Goal: Information Seeking & Learning: Learn about a topic

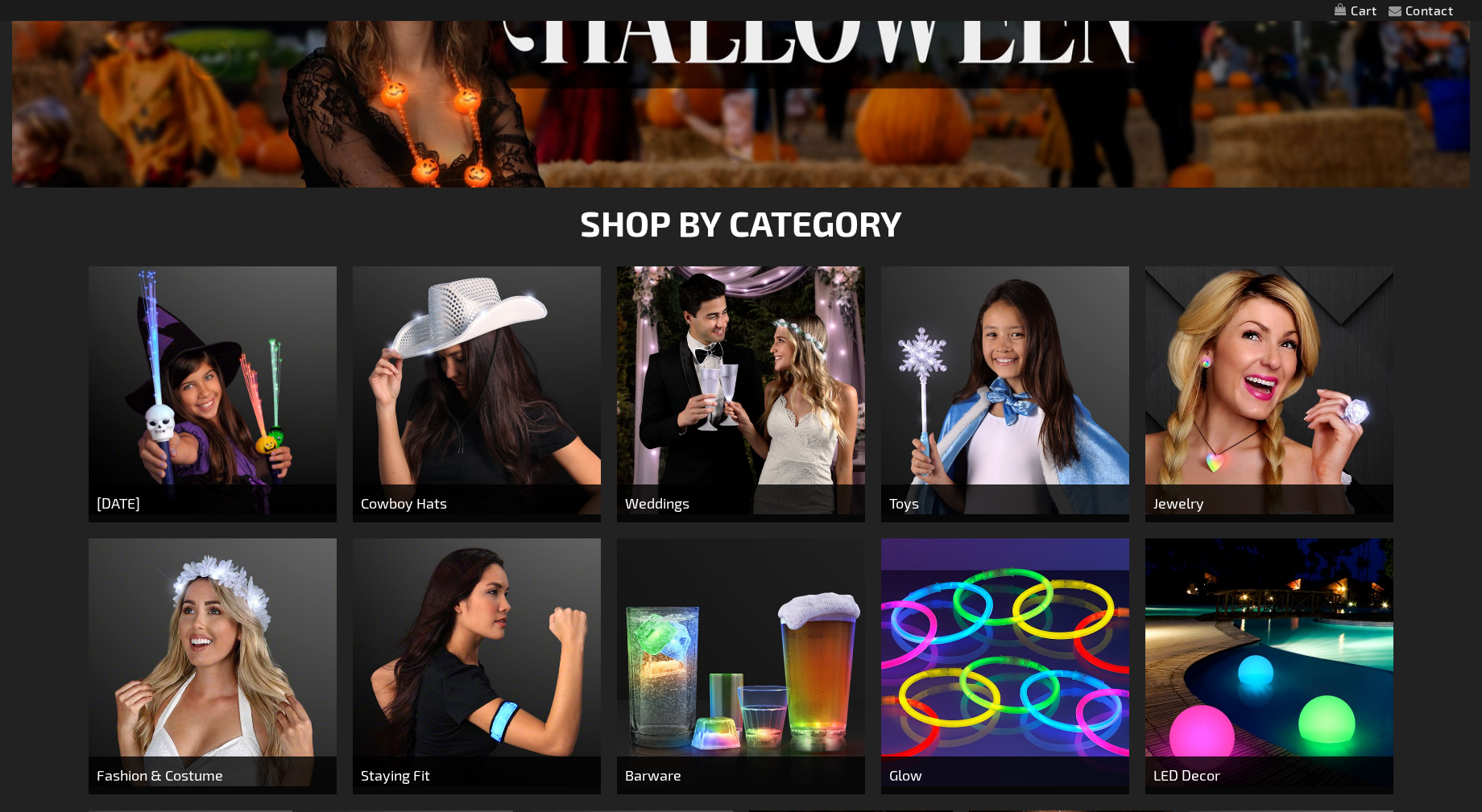
click at [443, 404] on img at bounding box center [477, 391] width 248 height 248
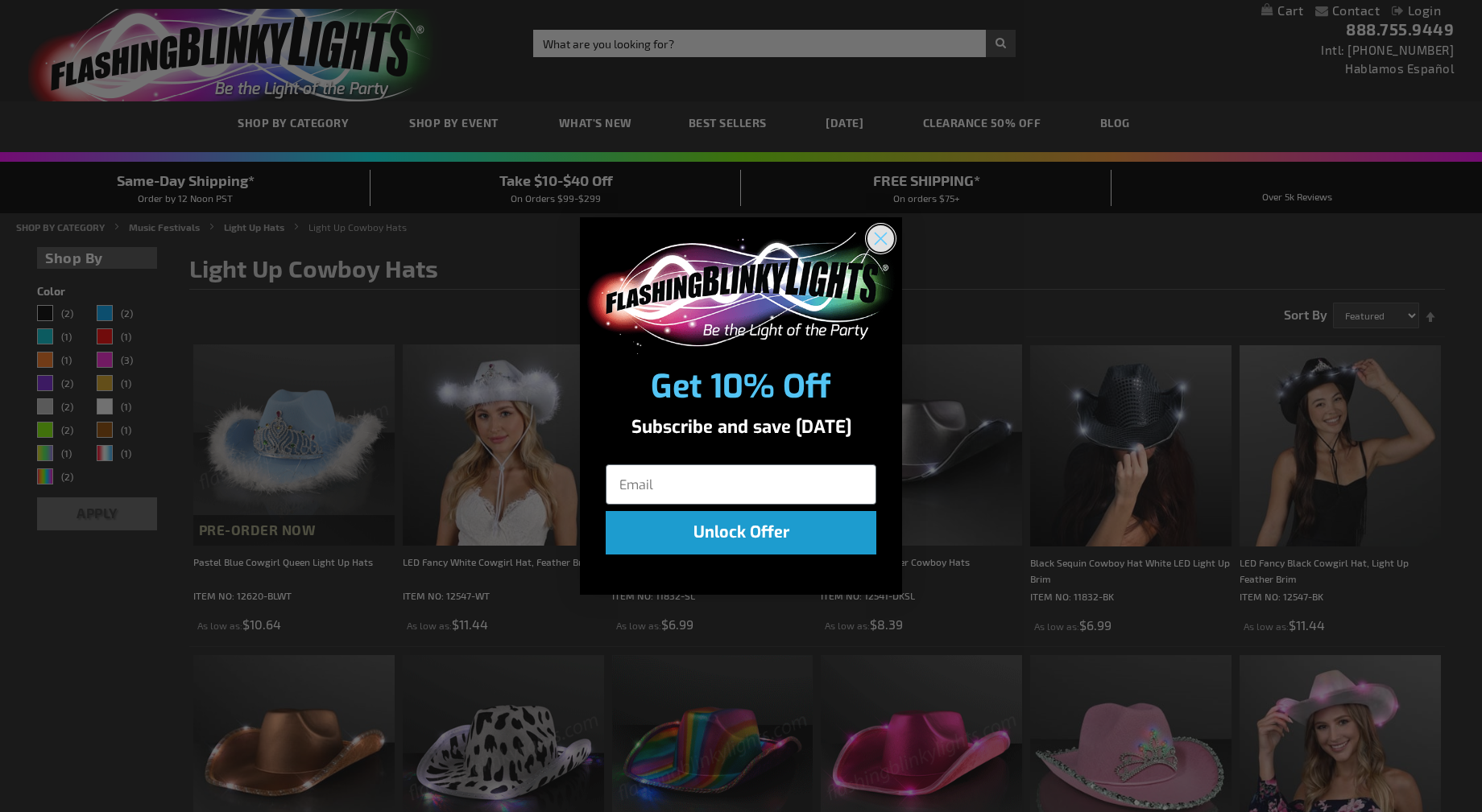
click at [877, 247] on circle "Close dialog" at bounding box center [880, 239] width 26 height 26
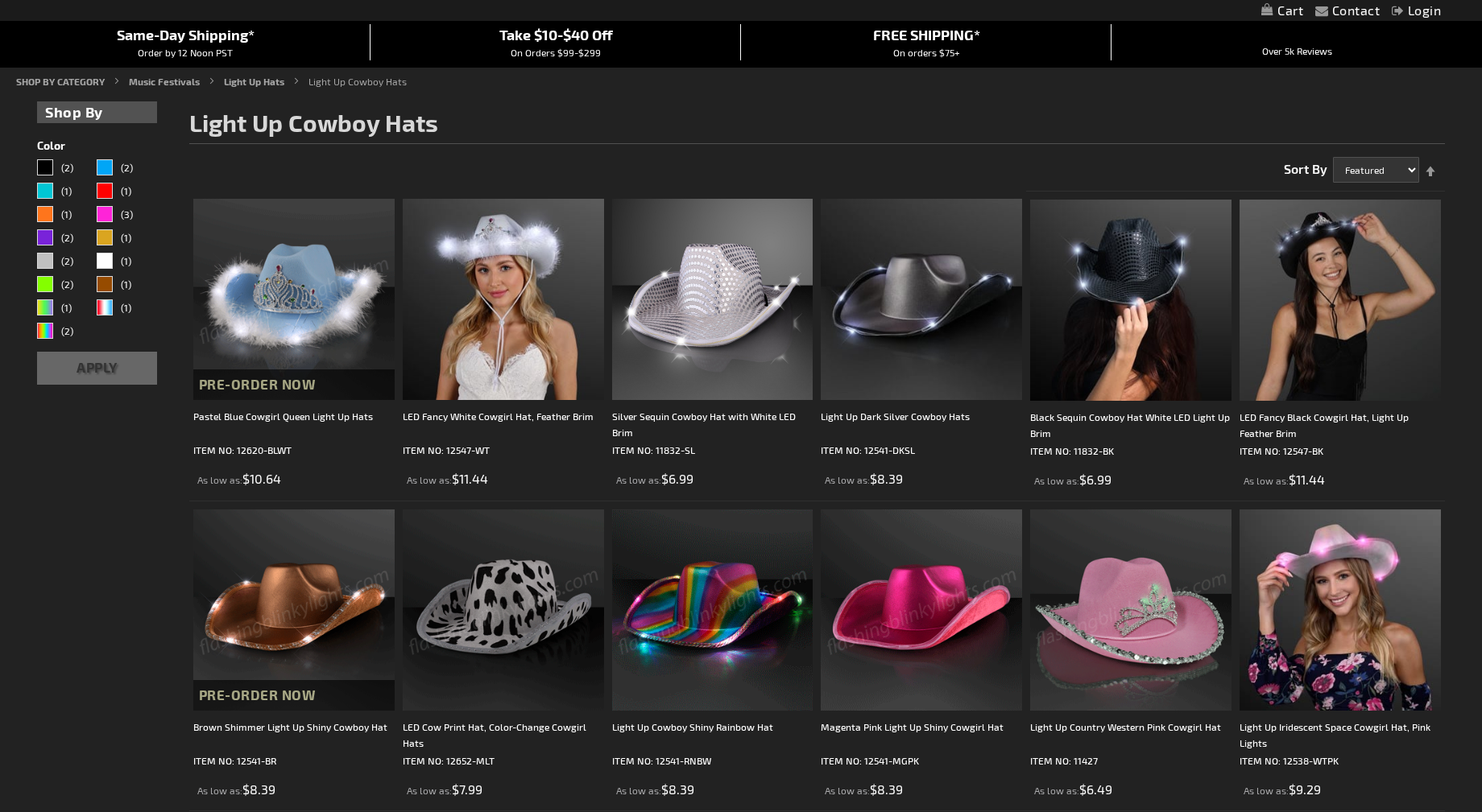
scroll to position [66, 0]
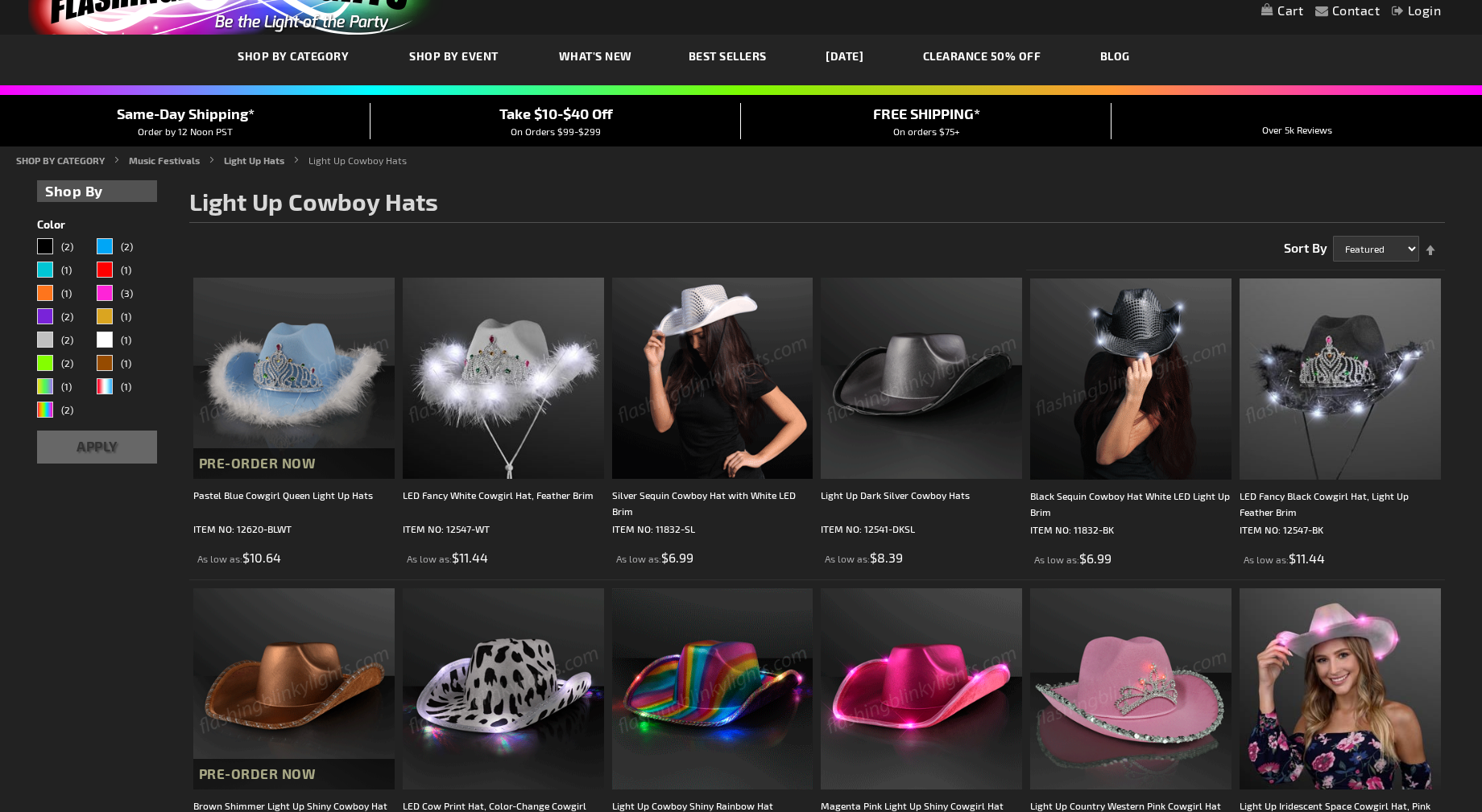
click at [493, 393] on img at bounding box center [504, 378] width 201 height 201
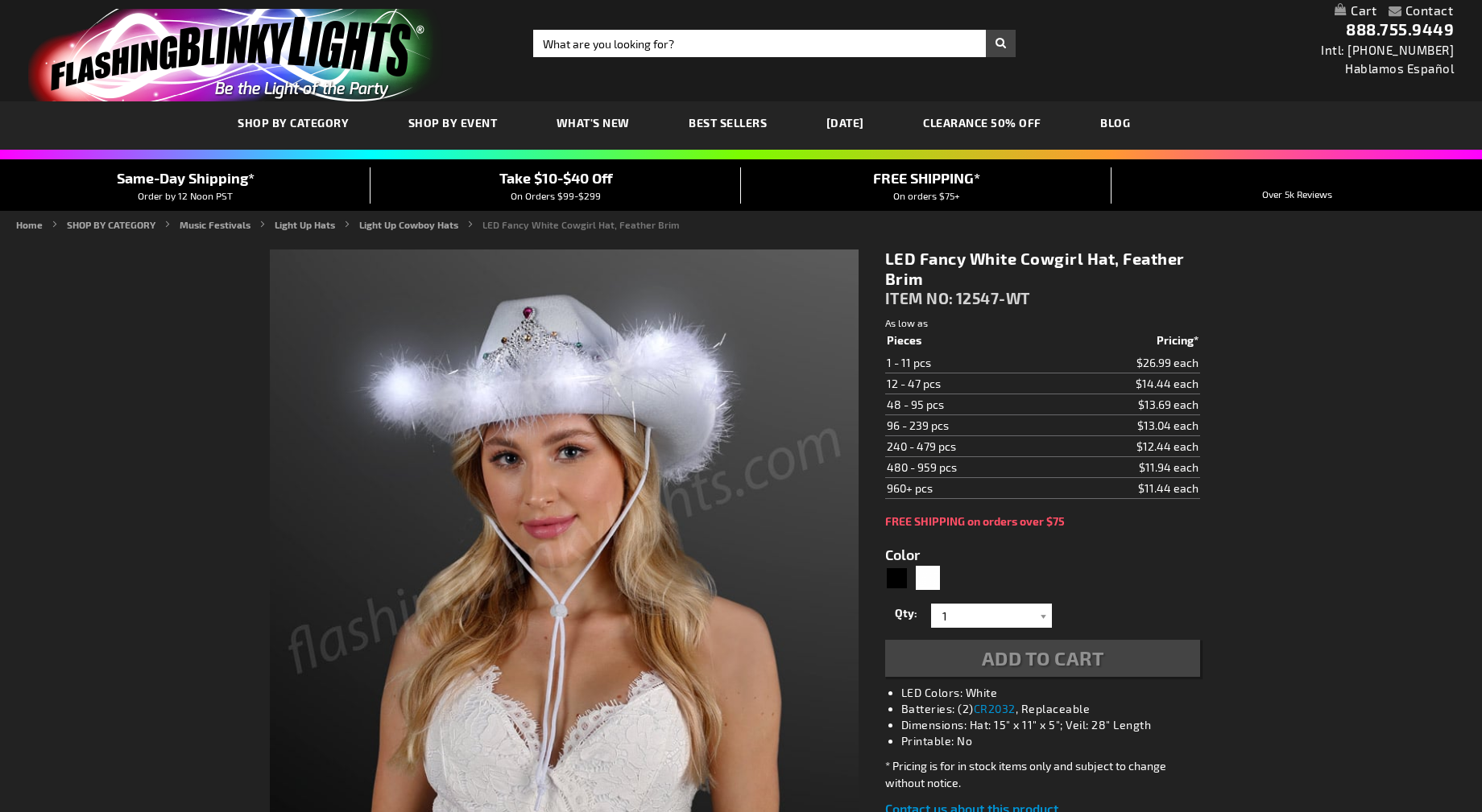
type input "5646"
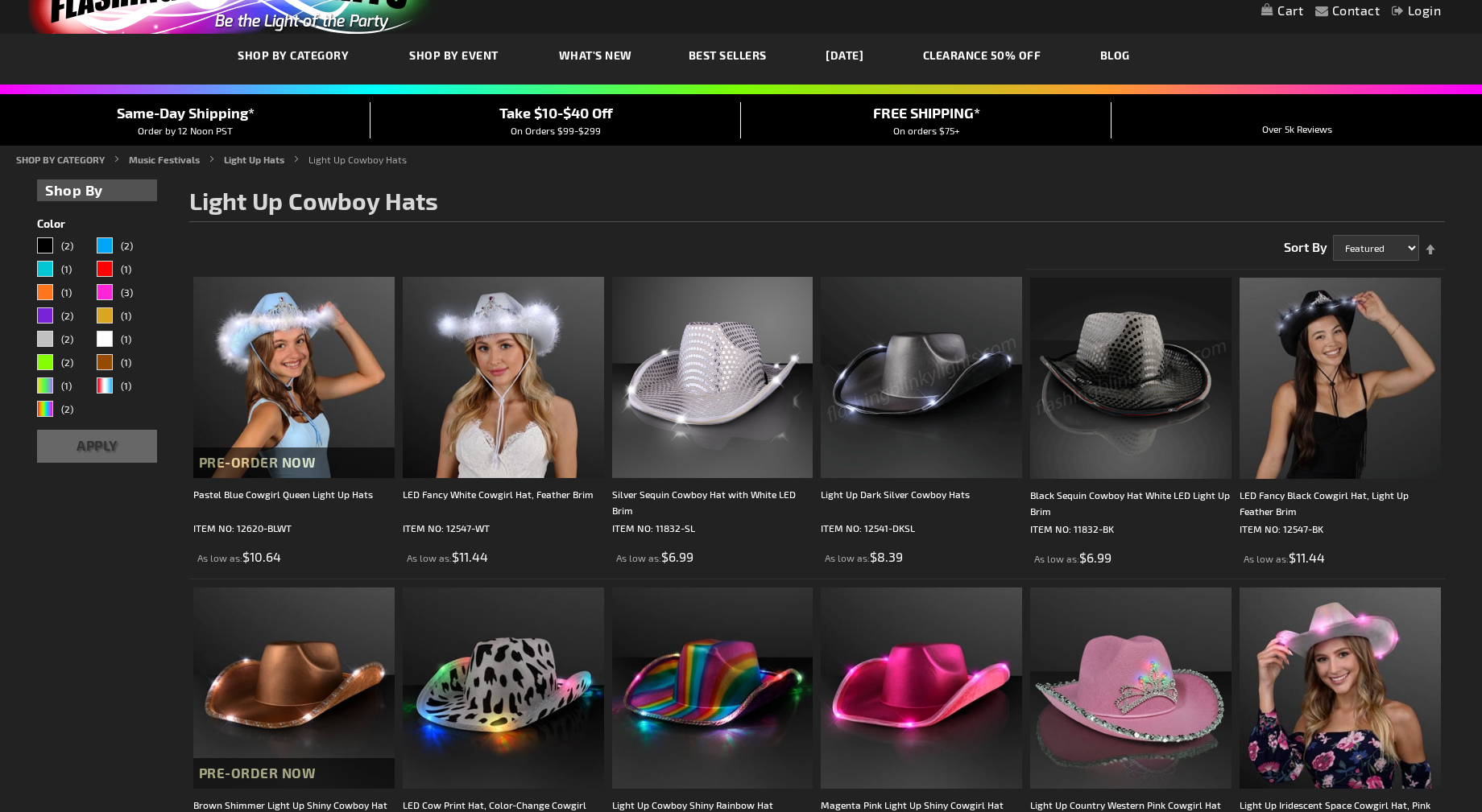
scroll to position [66, 0]
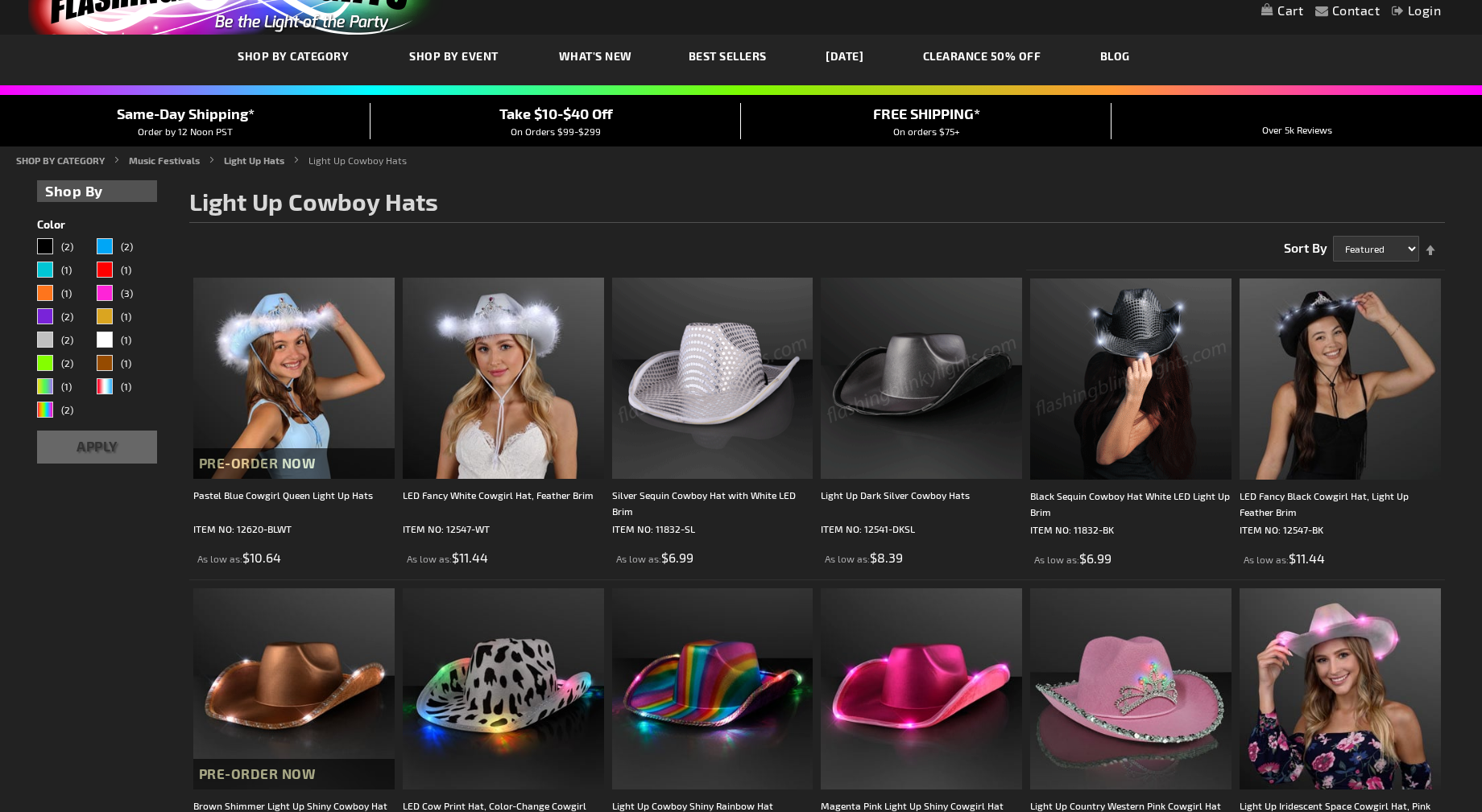
click at [729, 373] on img at bounding box center [713, 378] width 201 height 201
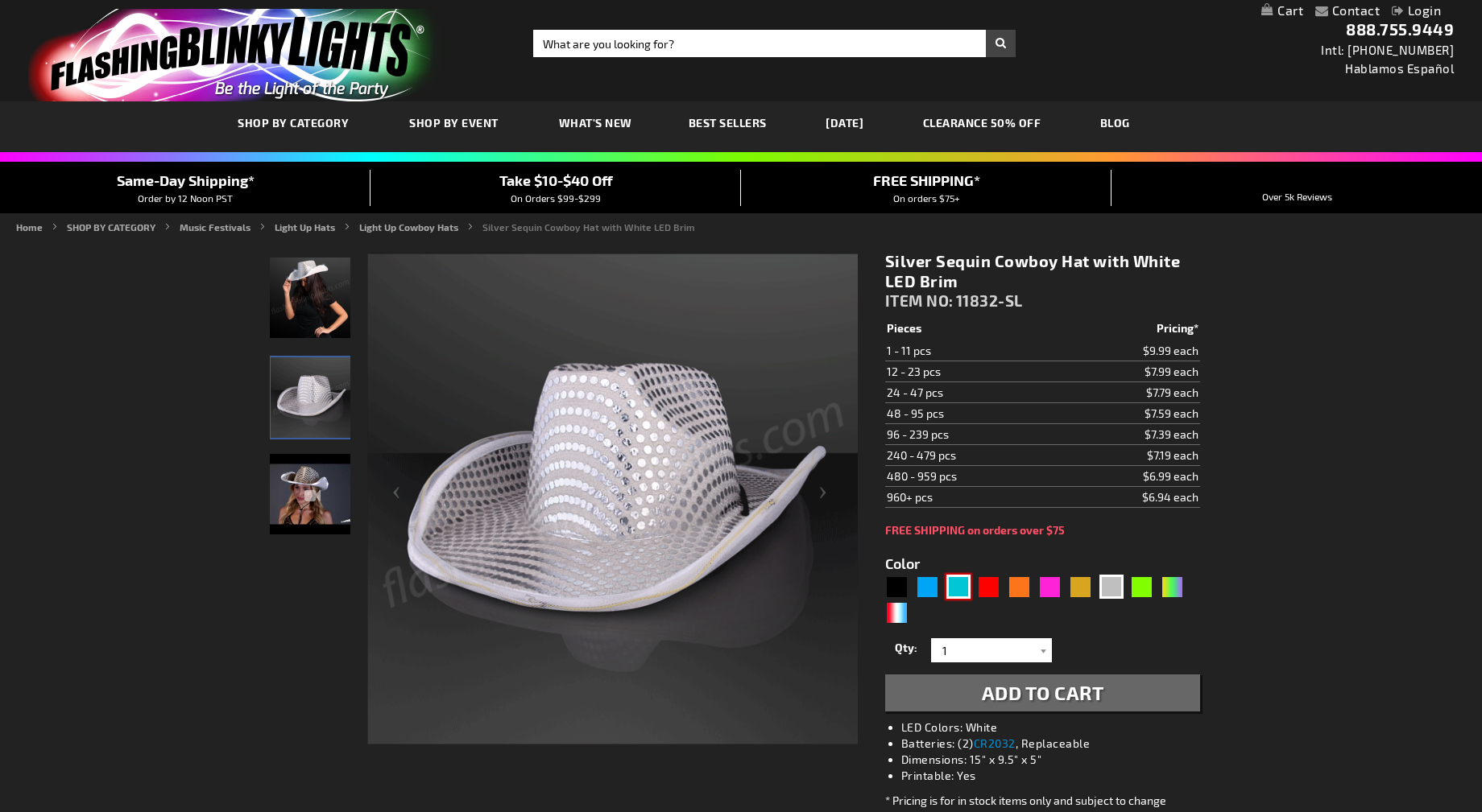
click at [957, 593] on div "Turquoise" at bounding box center [958, 587] width 24 height 24
type input "5653"
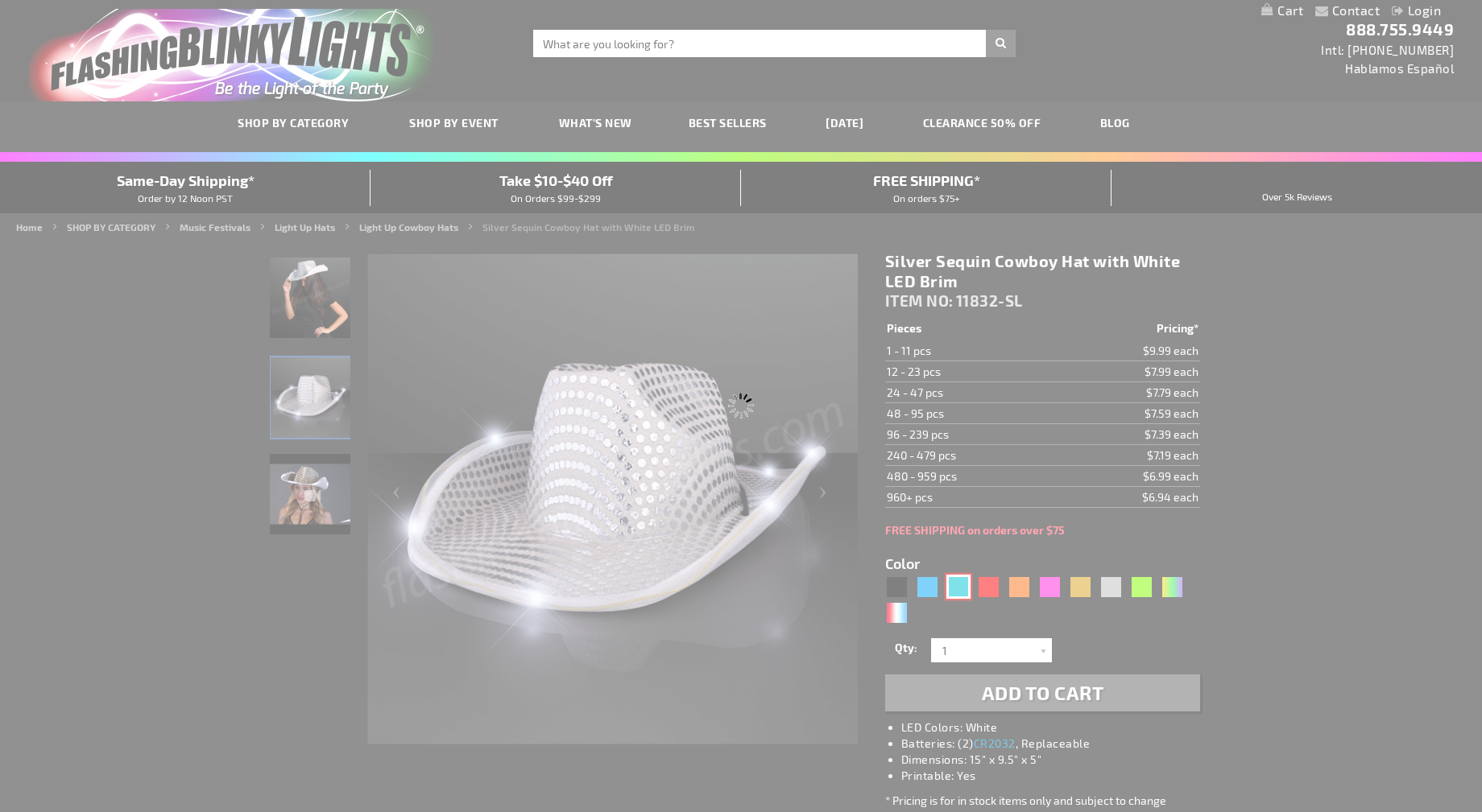
type input "11832-TQ"
type input "Customize - Light Up Turquoise Cowboy Hat - ITEM NO: 11832-TQ"
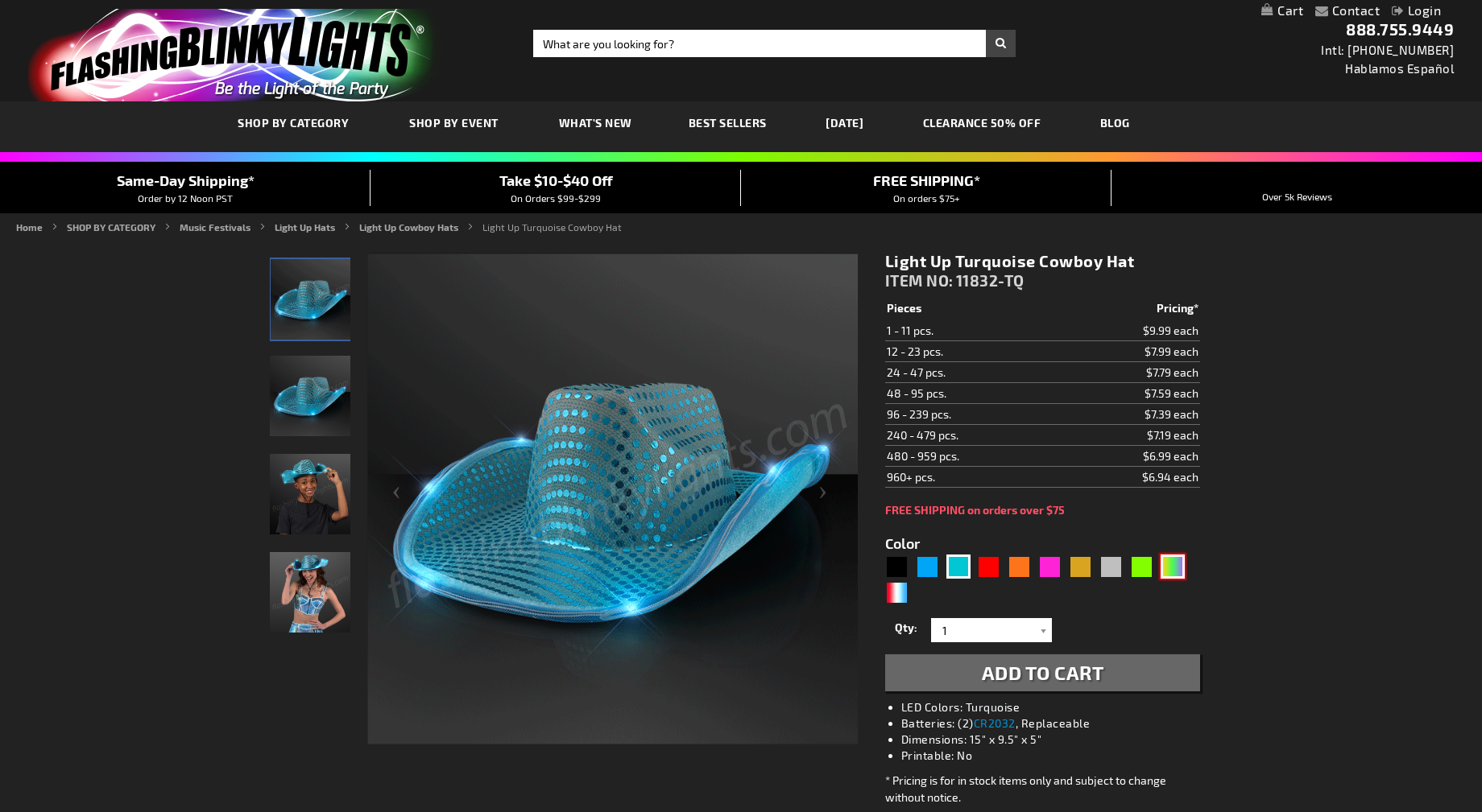
click at [1174, 557] on div "PGG" at bounding box center [1172, 567] width 24 height 24
type input "5638"
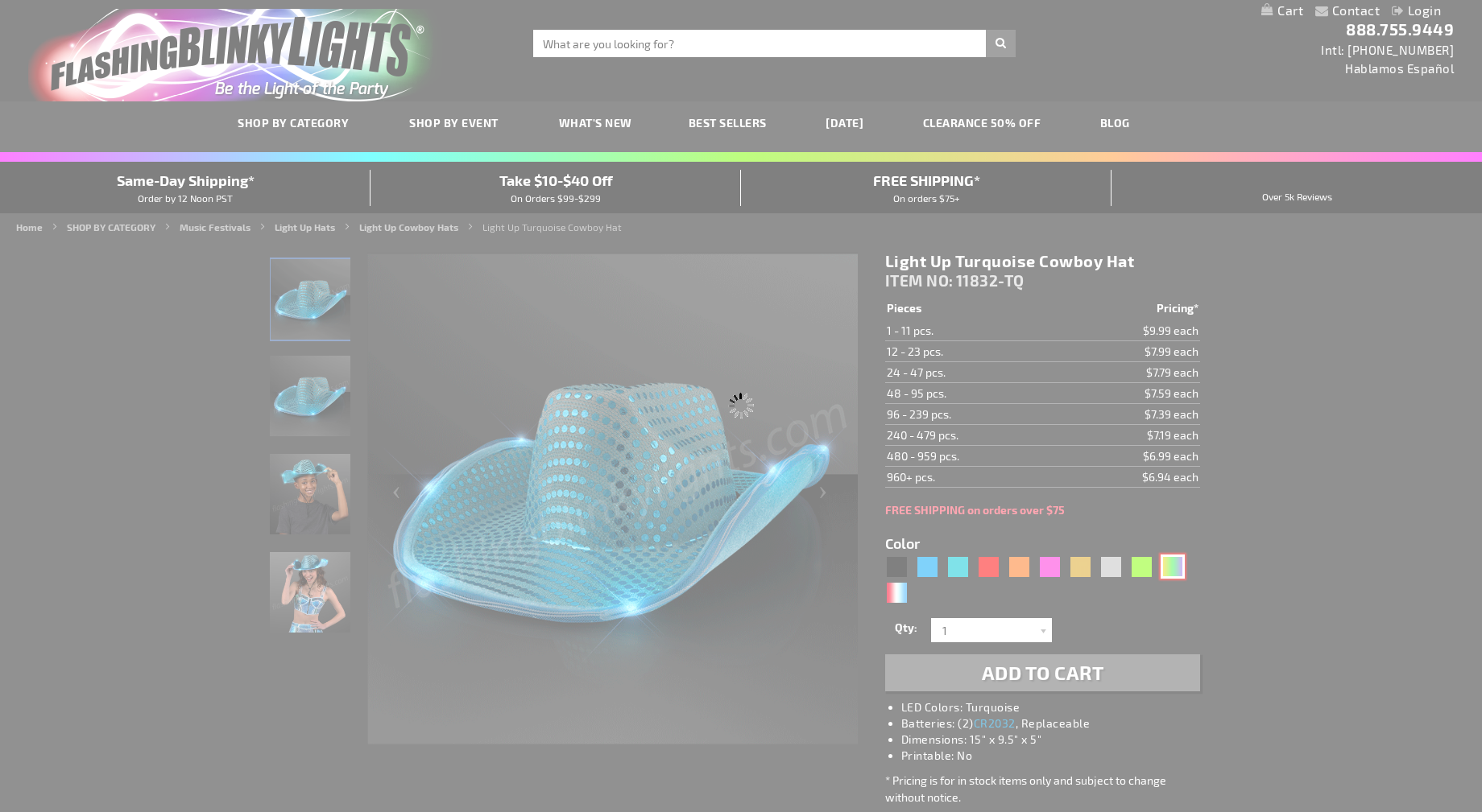
type input "11832-PGG"
type input "Customize - Light Up Mardi Gras Cowboy Hat - ITEM NO: 11832-PGG"
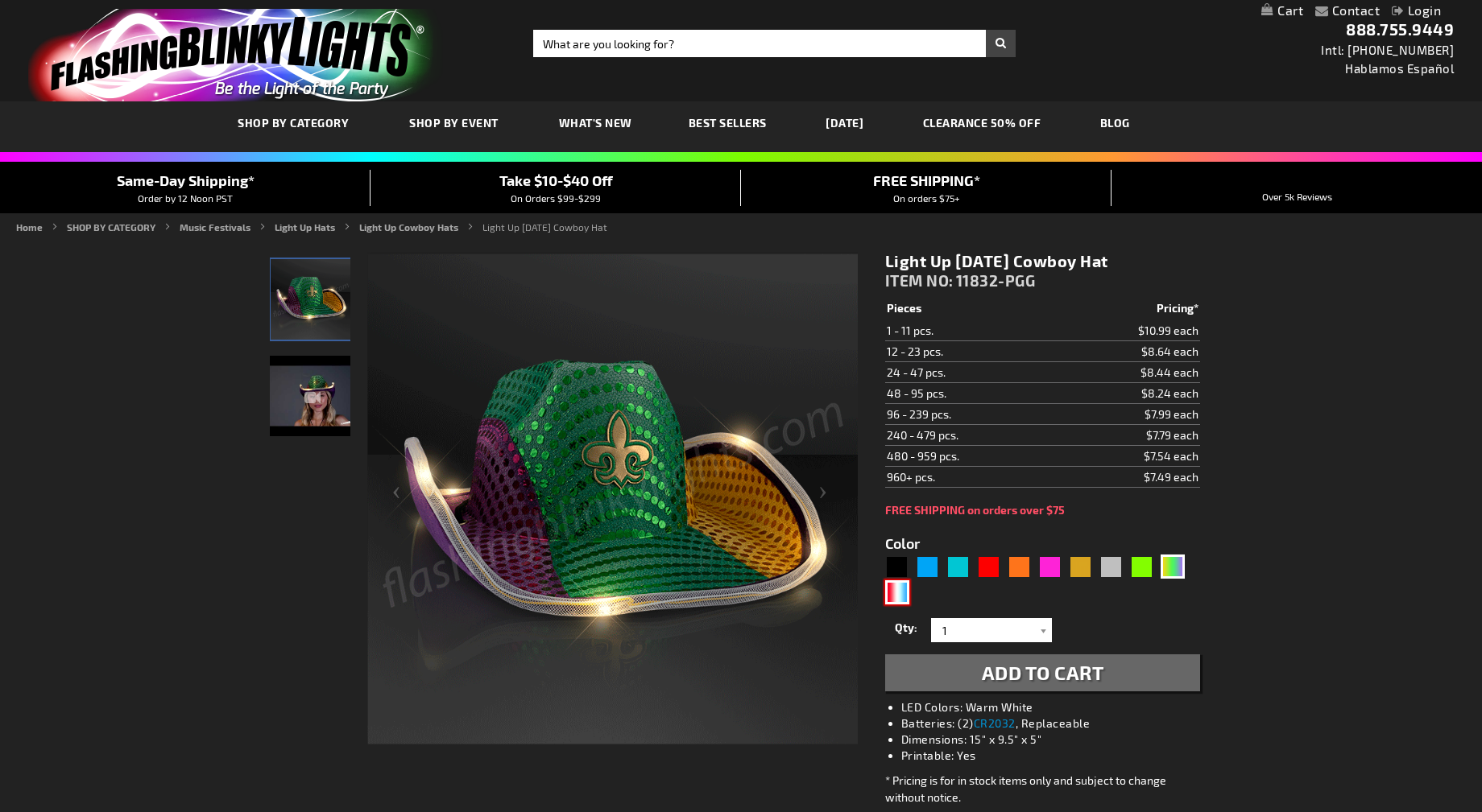
click at [897, 597] on div "RWB" at bounding box center [897, 593] width 24 height 24
type input "5643"
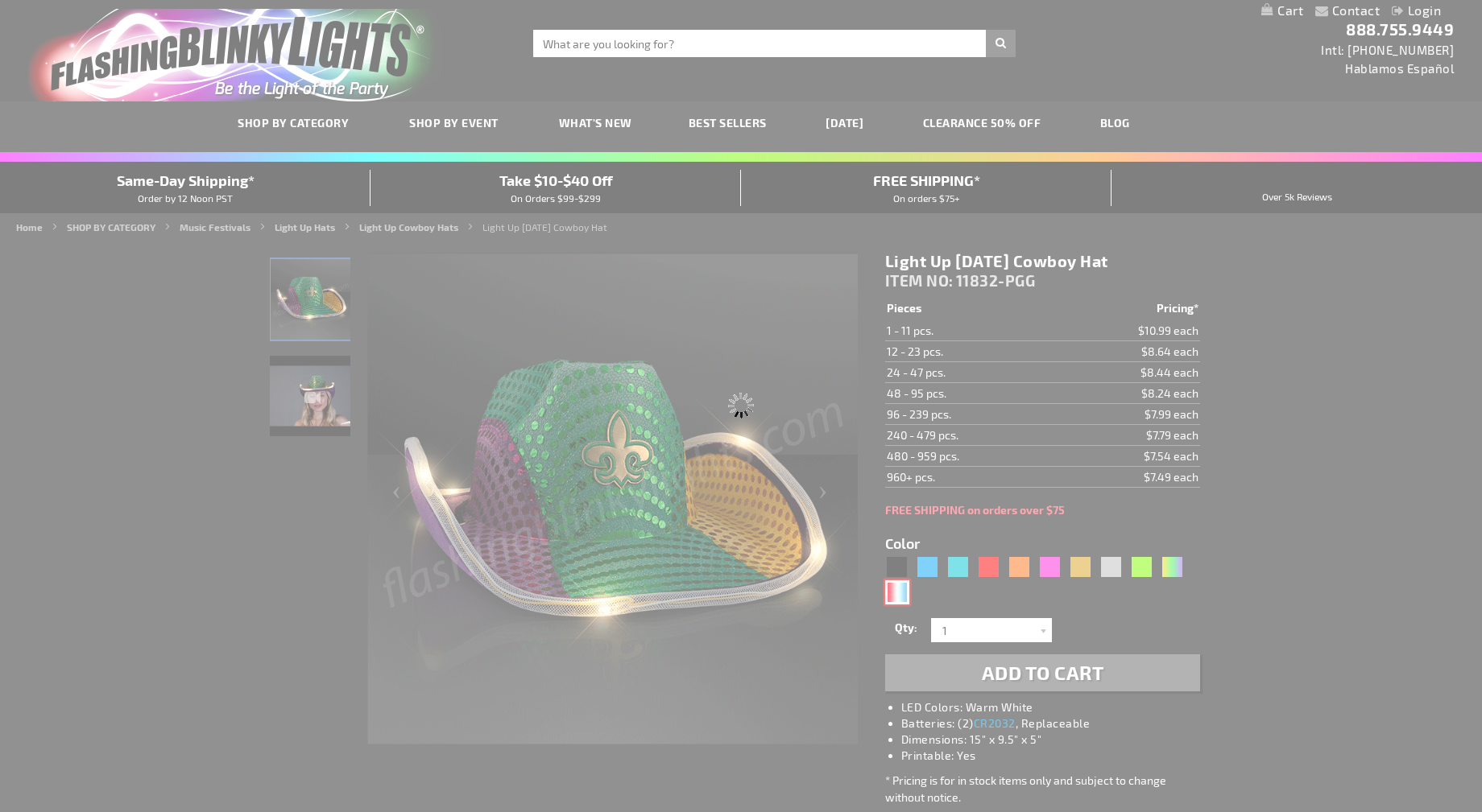
type input "11832-RWB"
type input "Customize - Red White &amp; Blue Cowboy Hat, White Light Up Brim - ITEM NO: 118…"
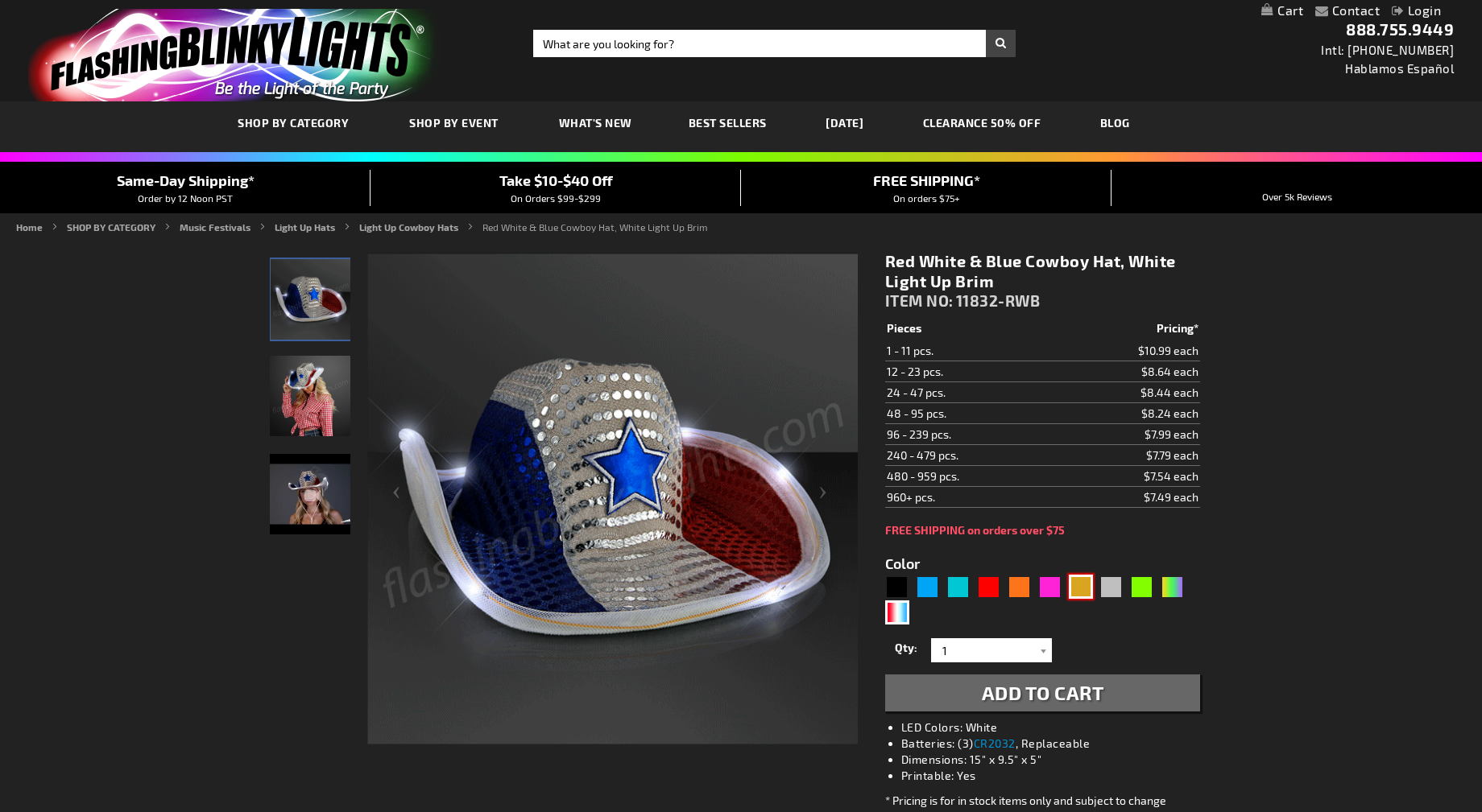
click at [1086, 592] on div "Gold" at bounding box center [1081, 587] width 24 height 24
type input "5633"
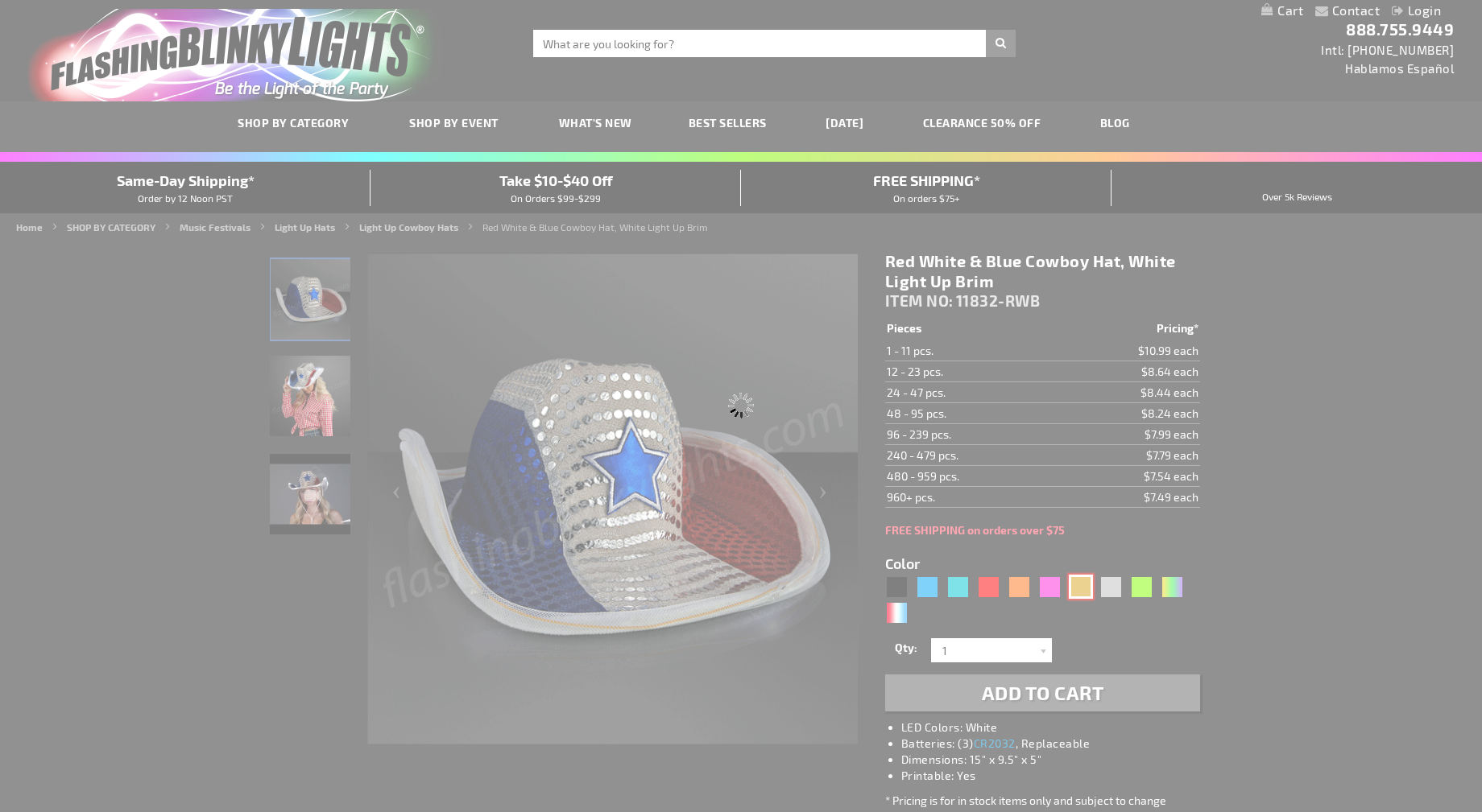
type input "11832-GD"
type input "Customize - Shiny Yellow-Gold Cowboy Hat with Light Brim - ITEM NO: 11832-GD"
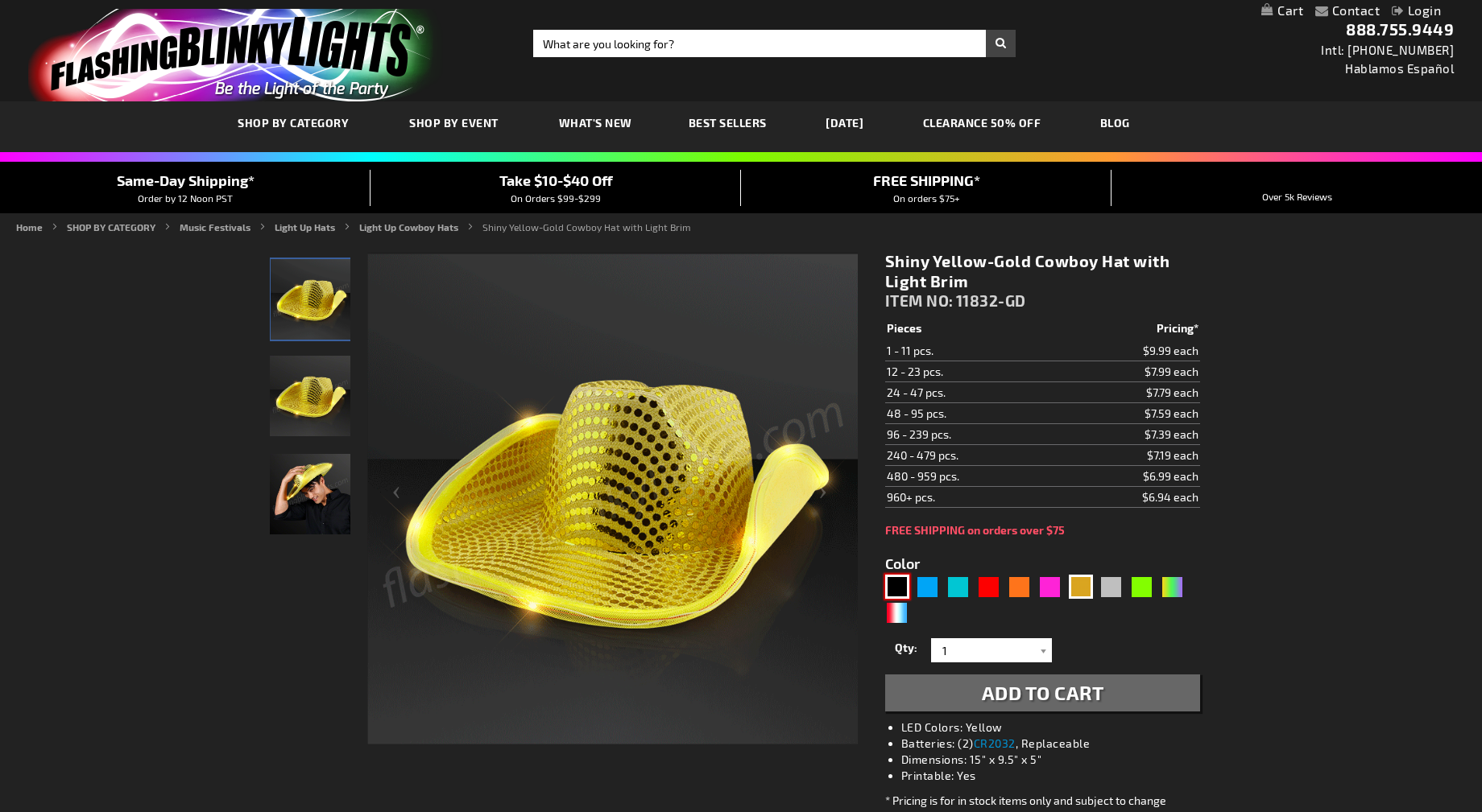
click at [901, 586] on div "Black" at bounding box center [897, 587] width 24 height 24
type input "5631"
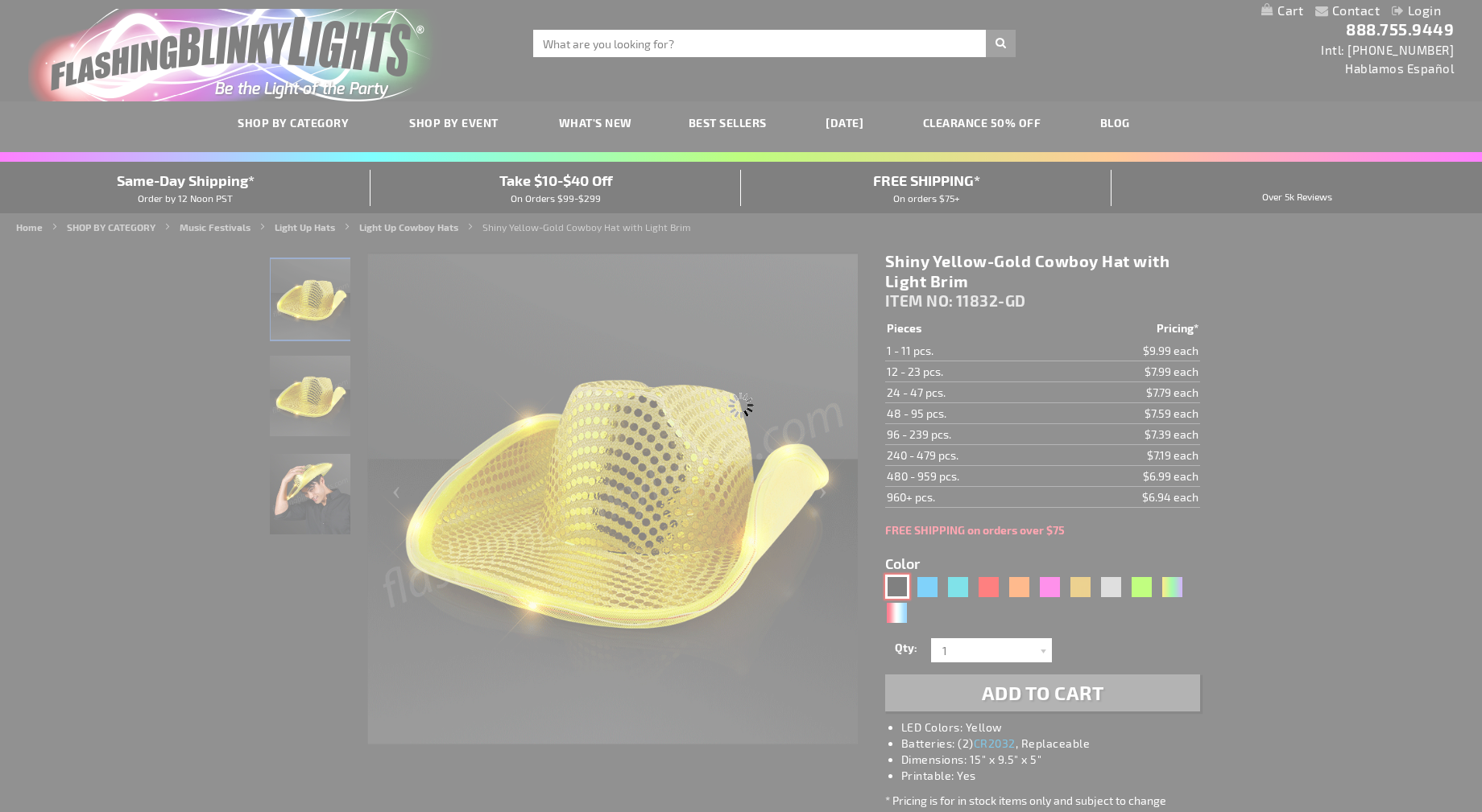
type input "11832-BK"
type input "Customize - Black Sequin Cowboy Hat White LED Light Up Brim - ITEM NO: 11832-BK"
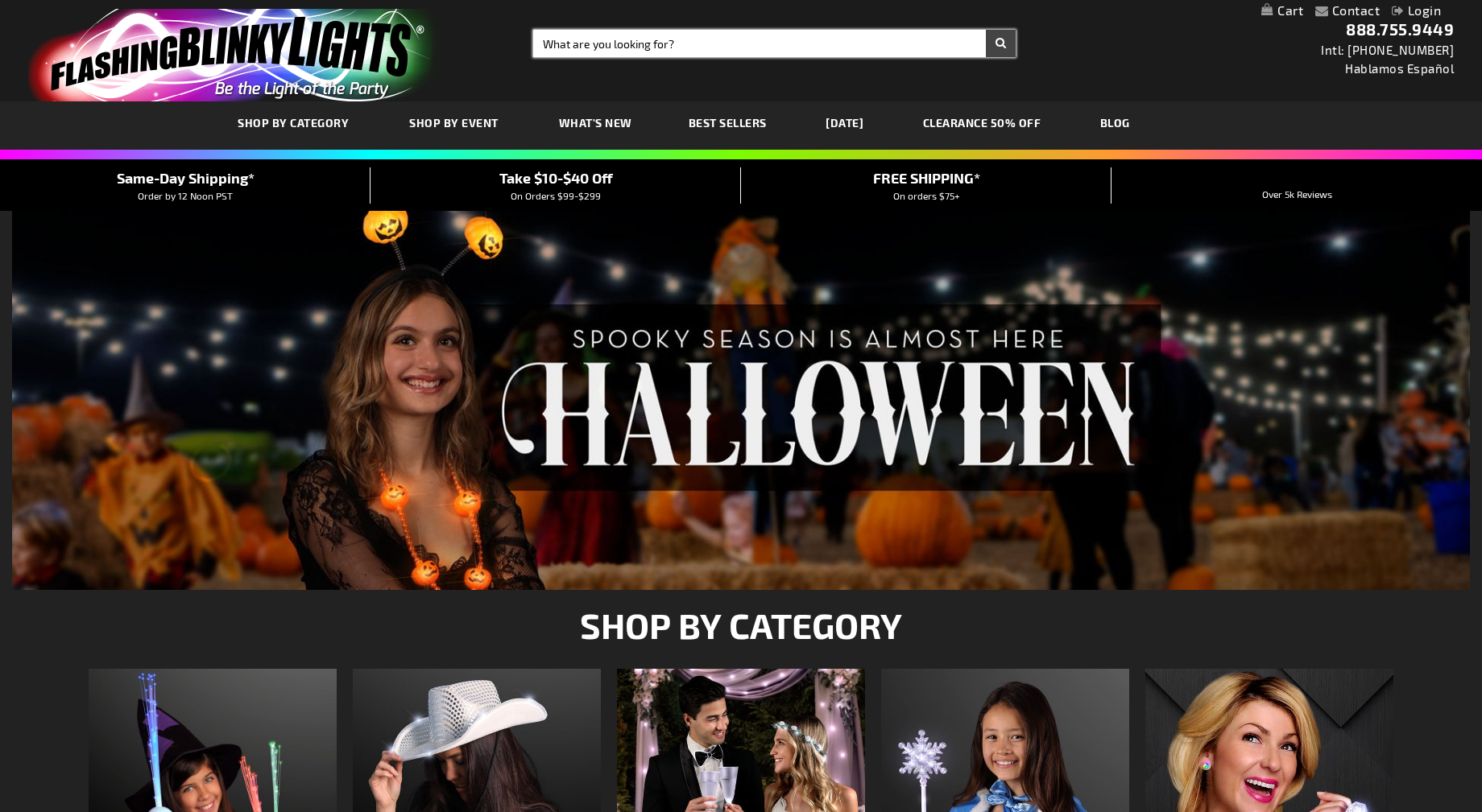
click at [662, 46] on input "Search" at bounding box center [775, 43] width 483 height 27
type input "rodeo"
click at [986, 30] on button "Search" at bounding box center [1001, 43] width 30 height 27
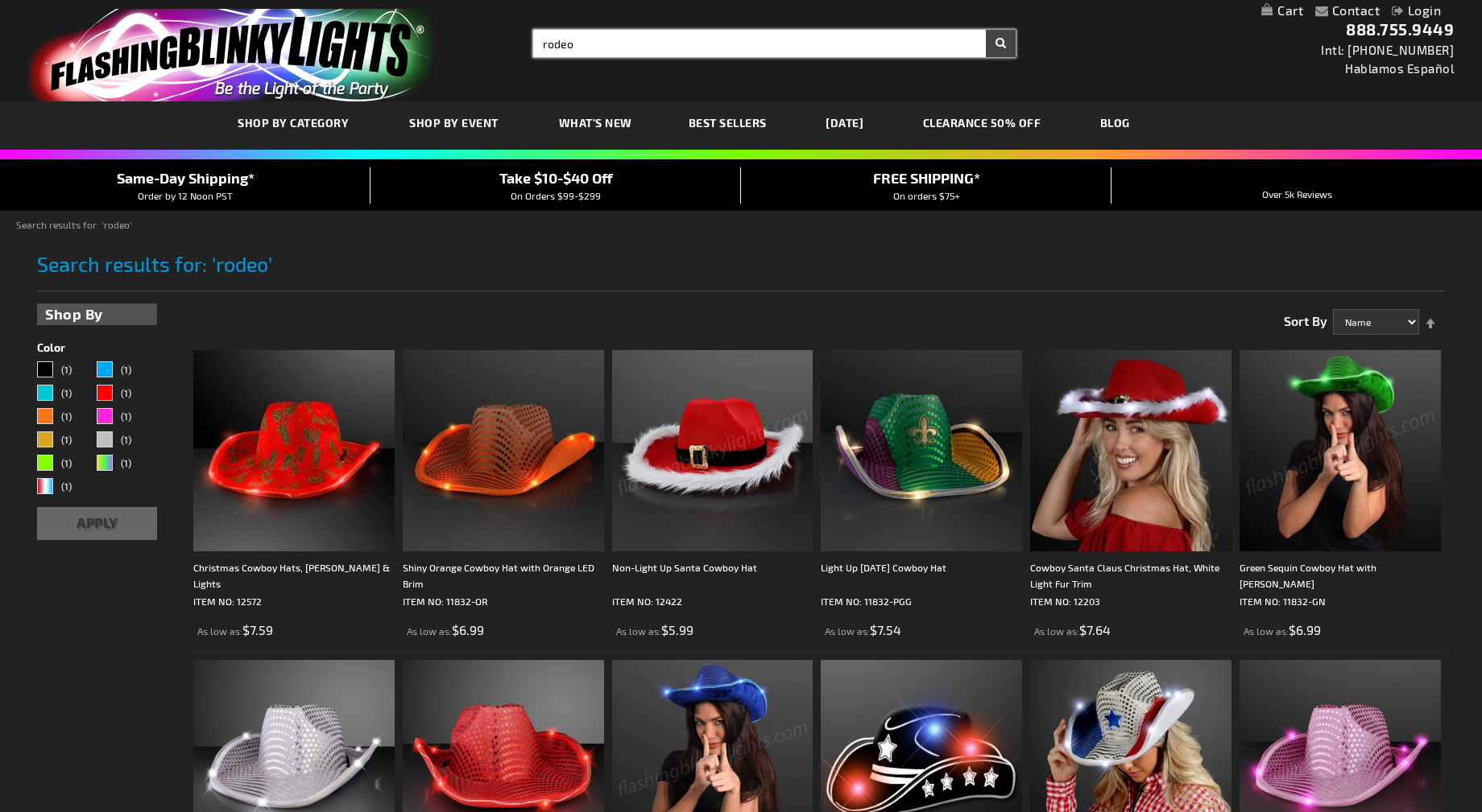
click at [790, 37] on input "rodeo" at bounding box center [775, 43] width 483 height 27
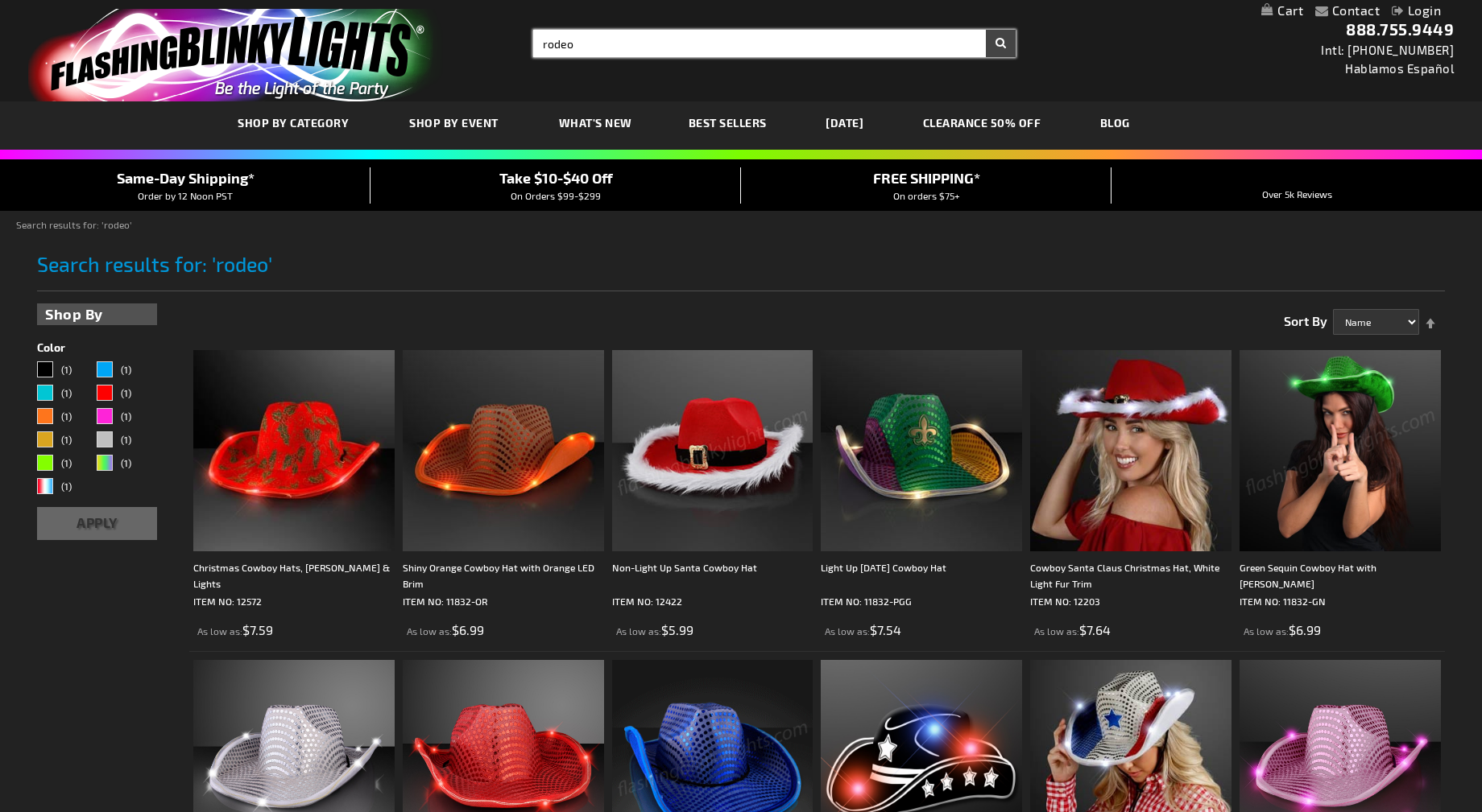
click at [790, 37] on input "rodeo" at bounding box center [775, 43] width 483 height 27
type input "christmas"
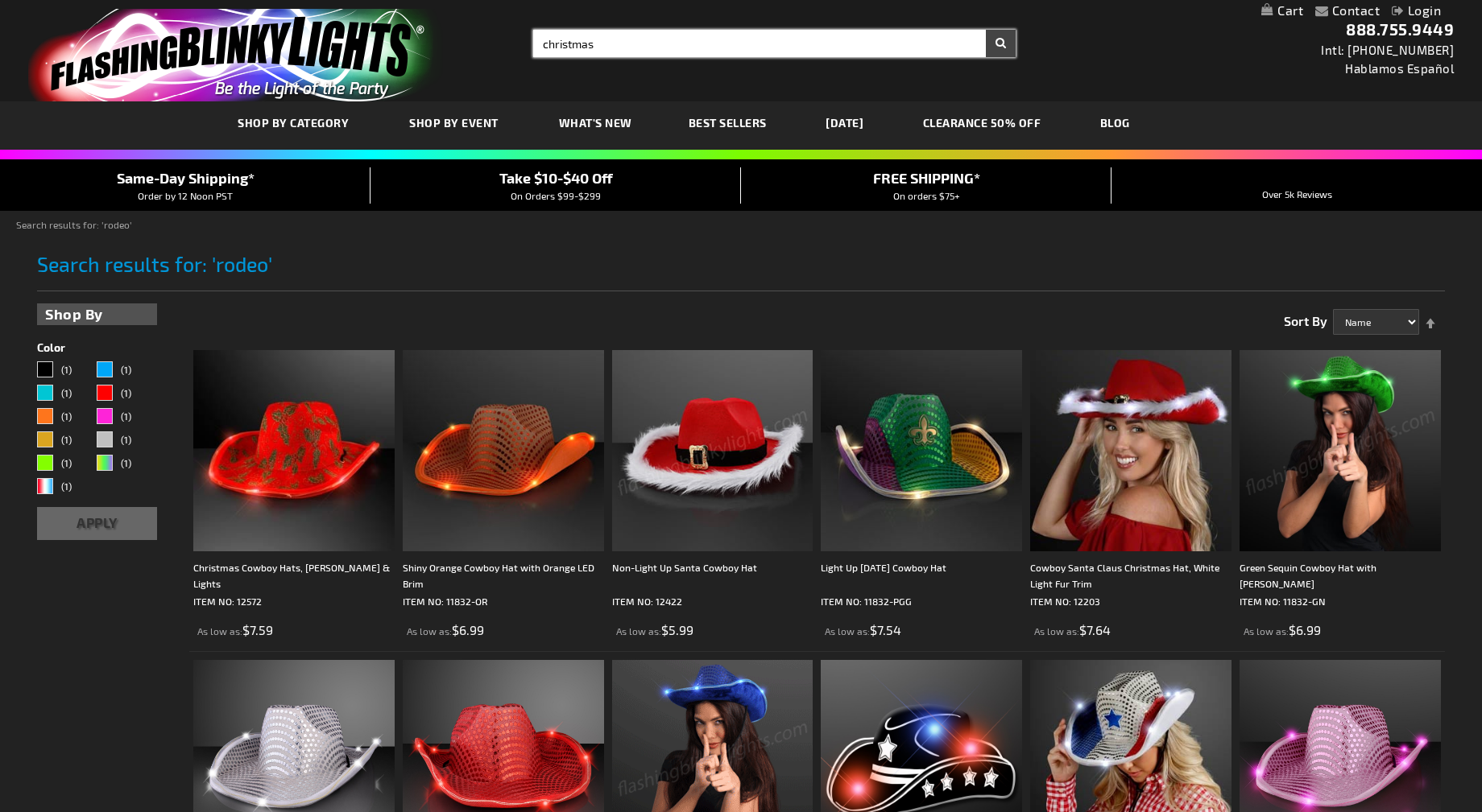
click at [986, 30] on button "Search" at bounding box center [1001, 43] width 30 height 27
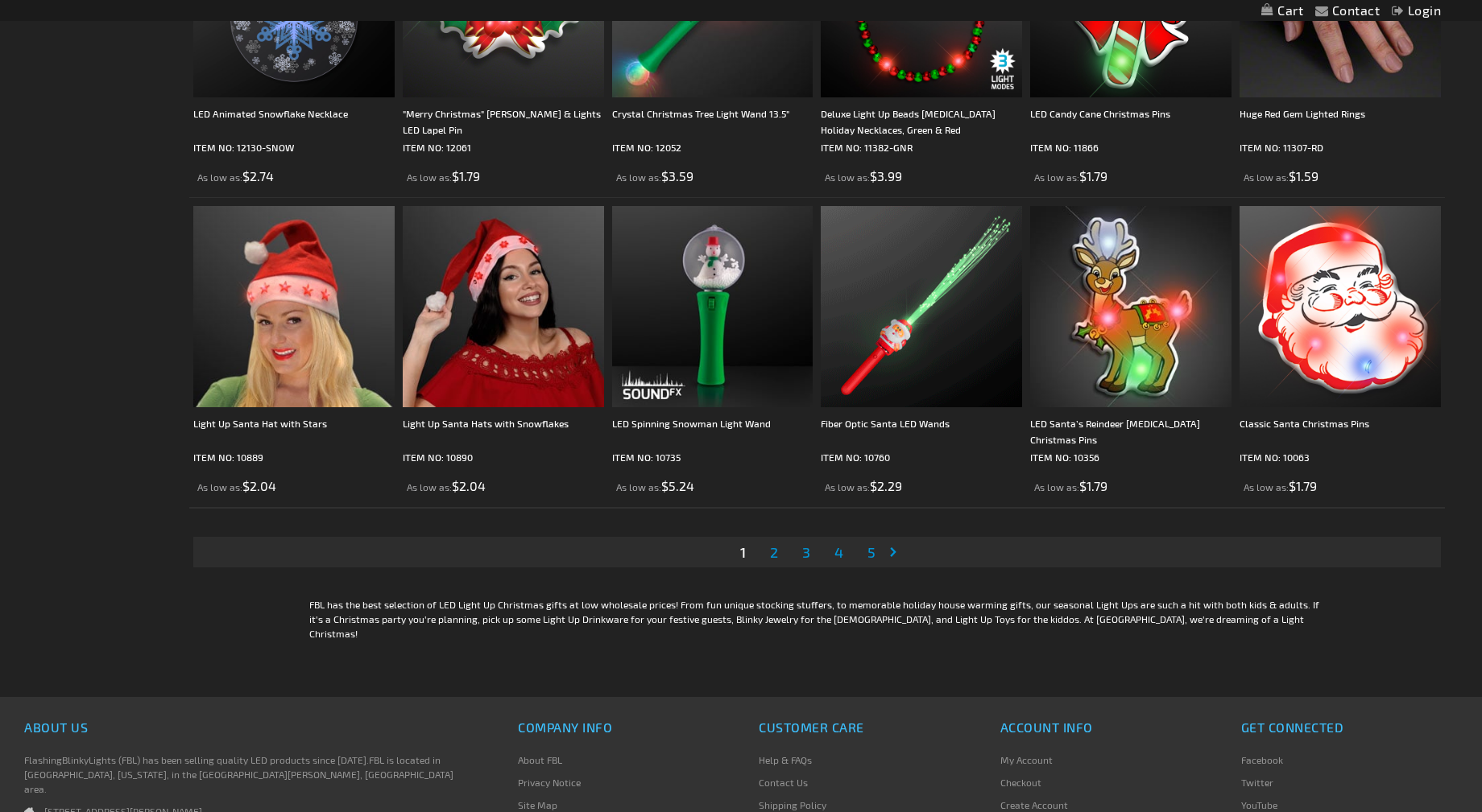
scroll to position [3223, 0]
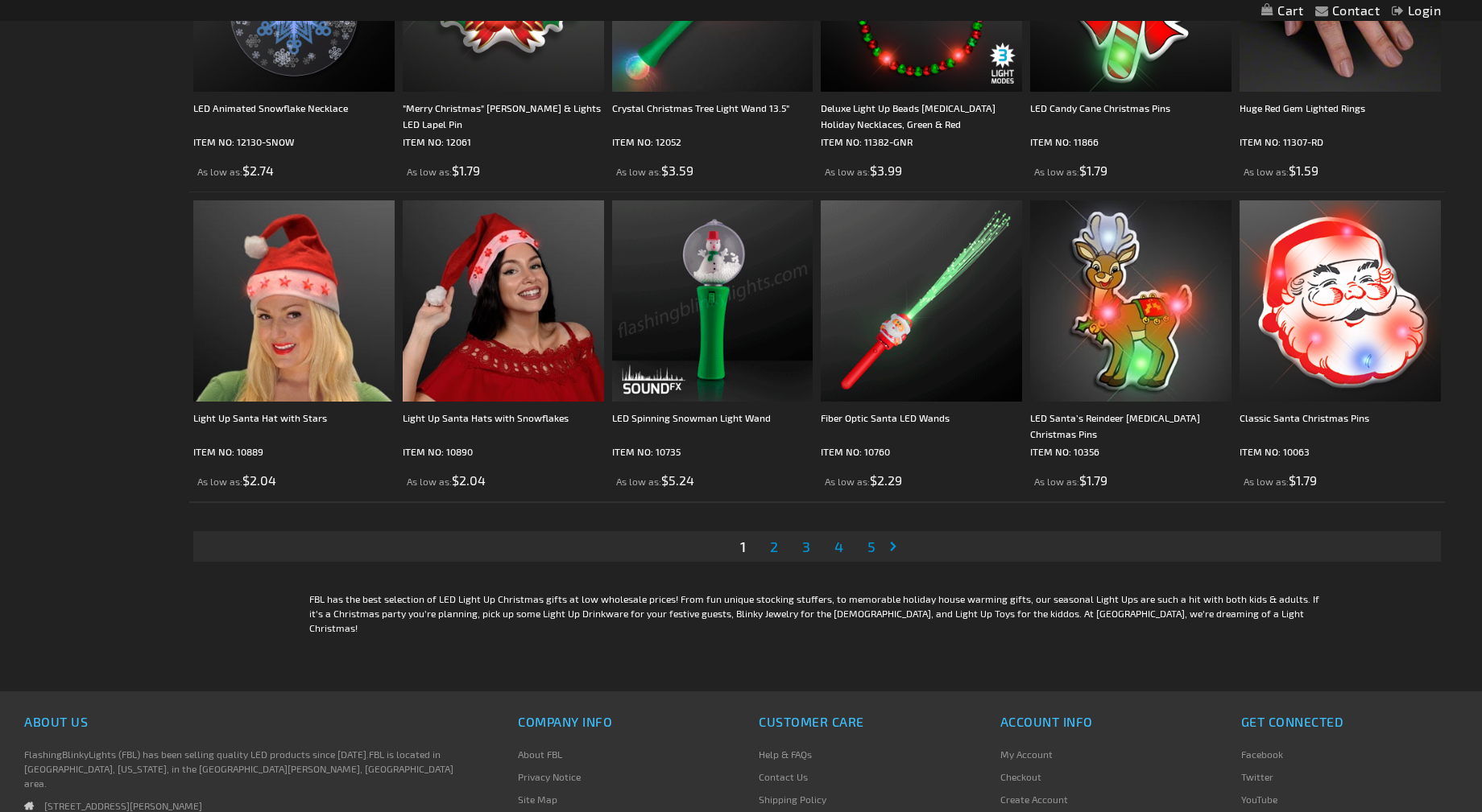
click at [773, 545] on span "2" at bounding box center [774, 546] width 8 height 17
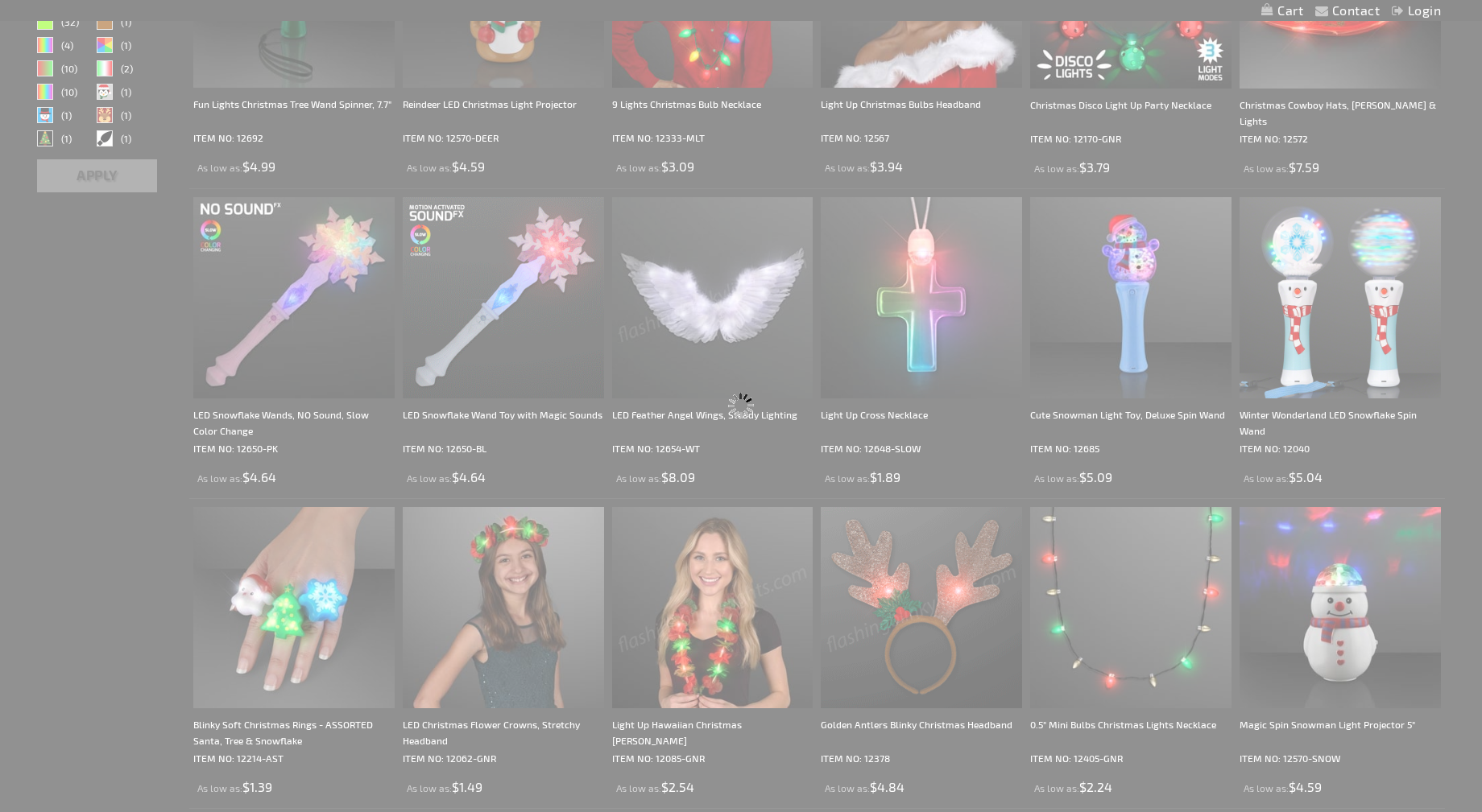
scroll to position [0, 0]
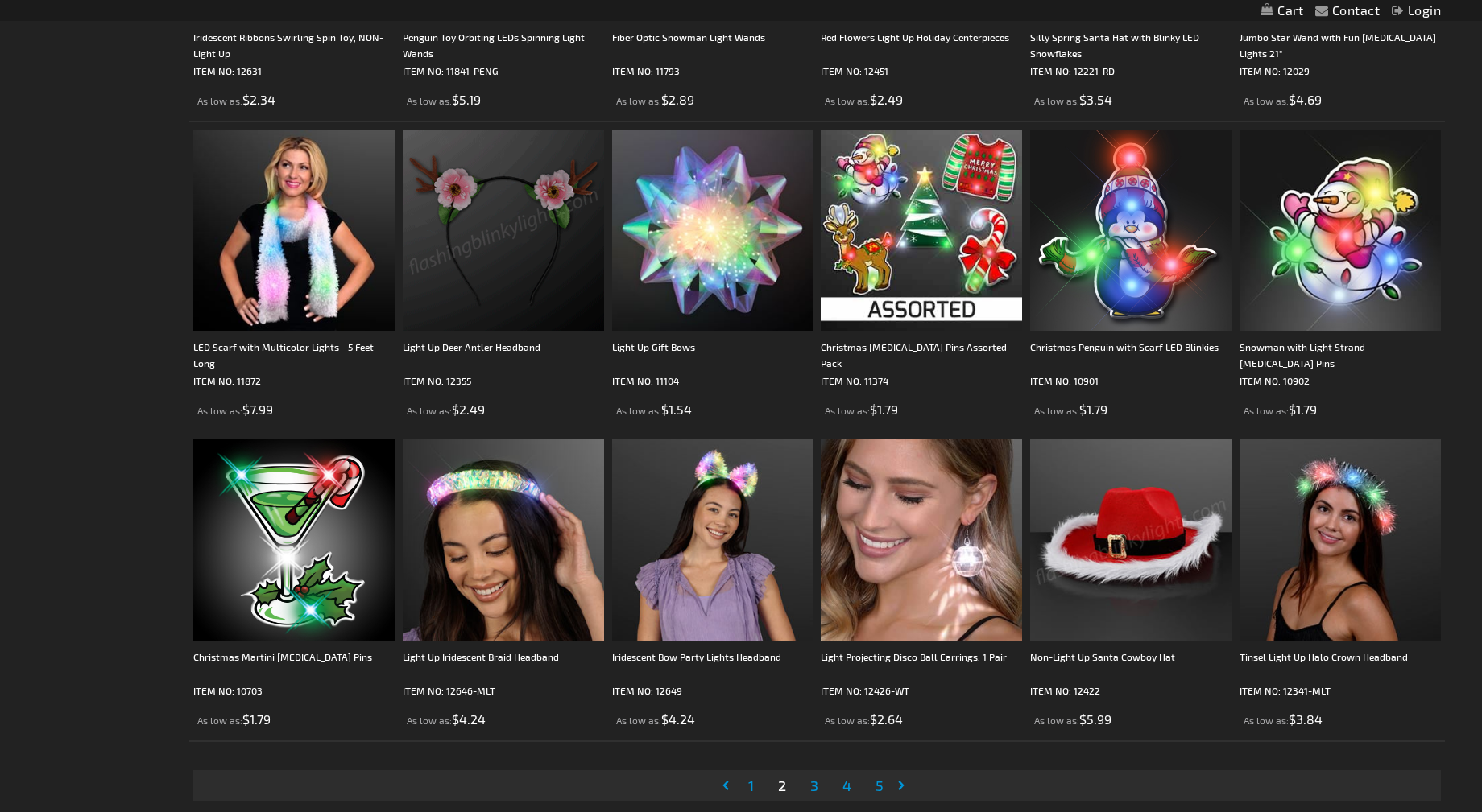
scroll to position [3059, 0]
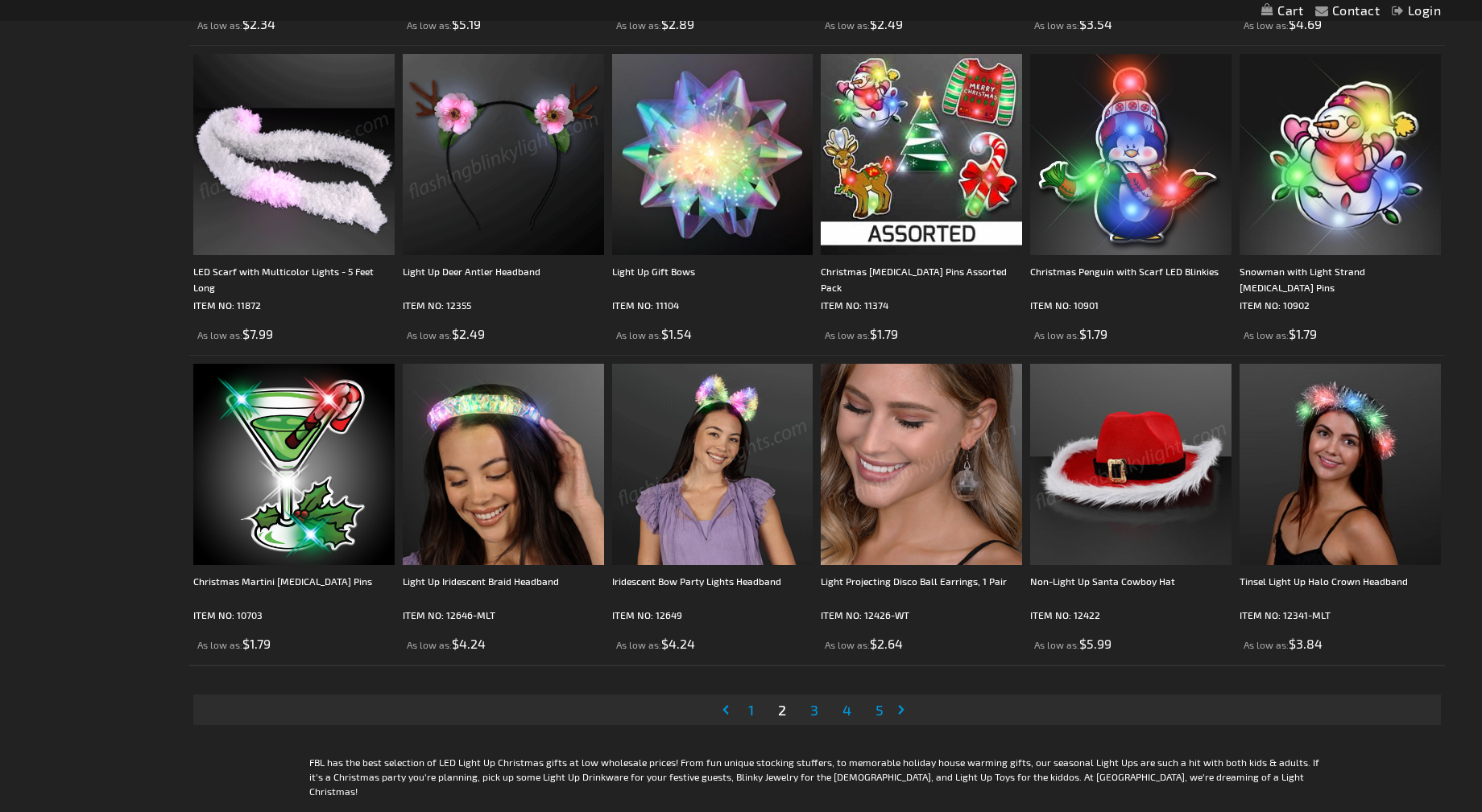
click at [817, 712] on span "3" at bounding box center [814, 710] width 8 height 17
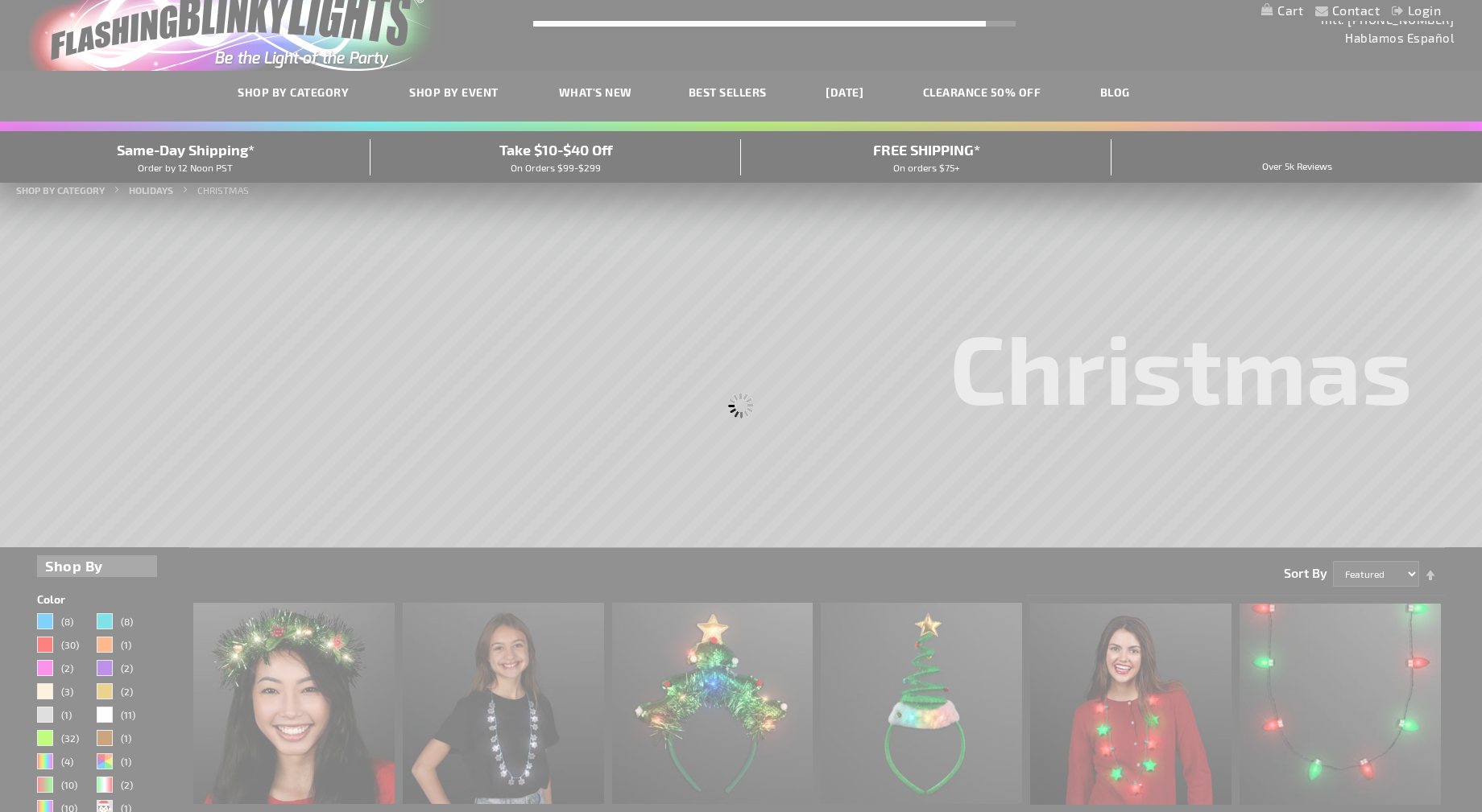
scroll to position [0, 0]
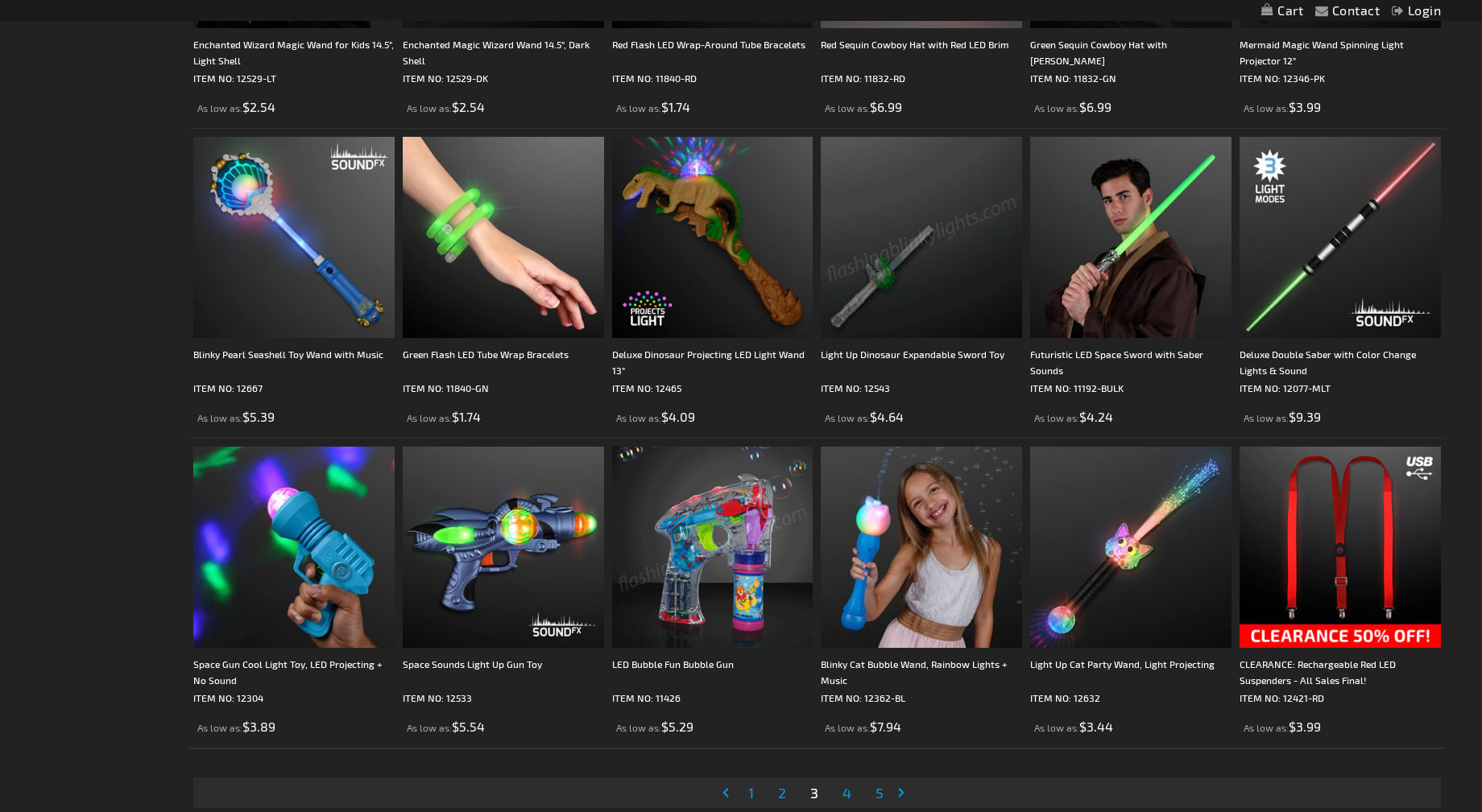
scroll to position [3140, 0]
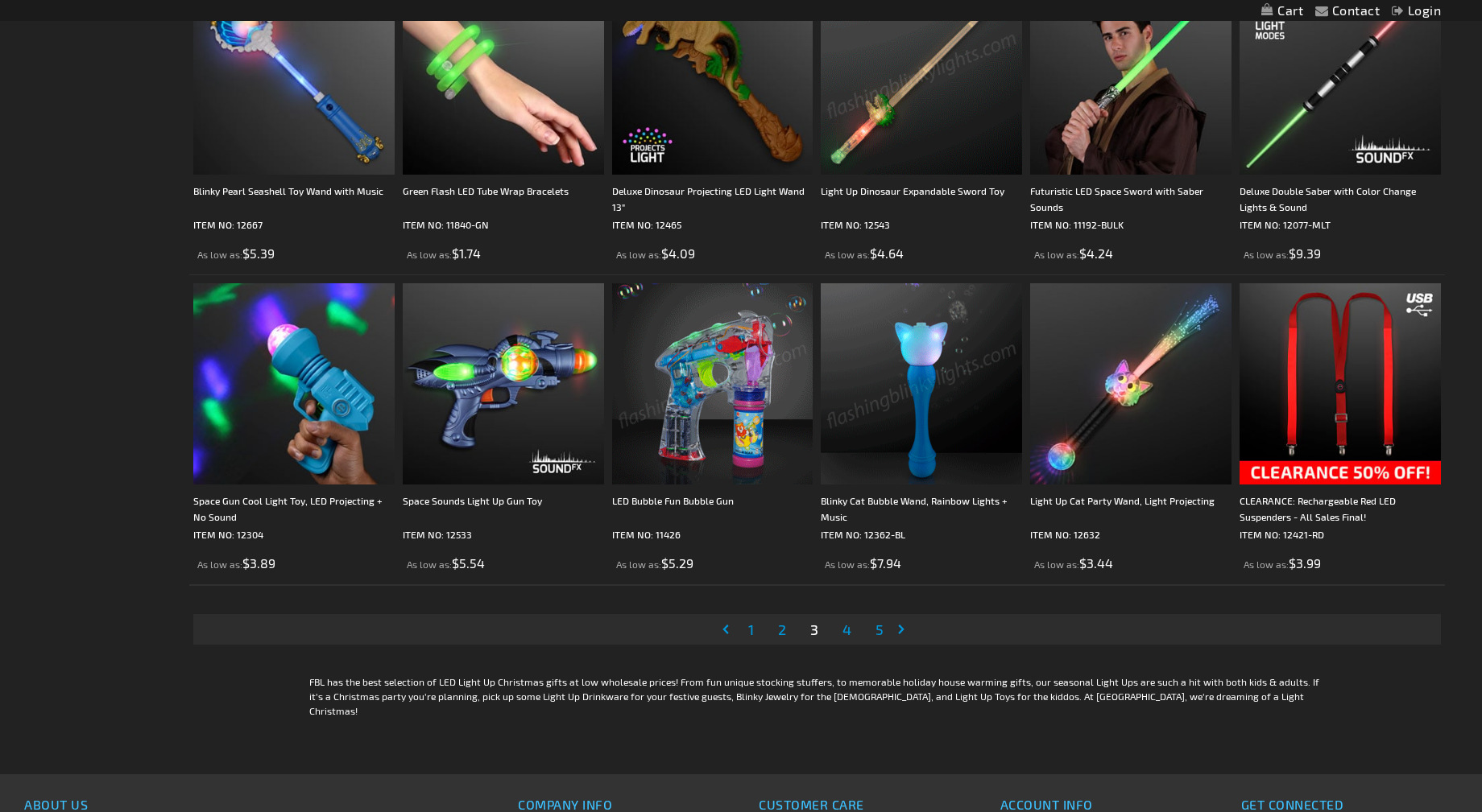
click at [844, 634] on span "4" at bounding box center [847, 629] width 9 height 17
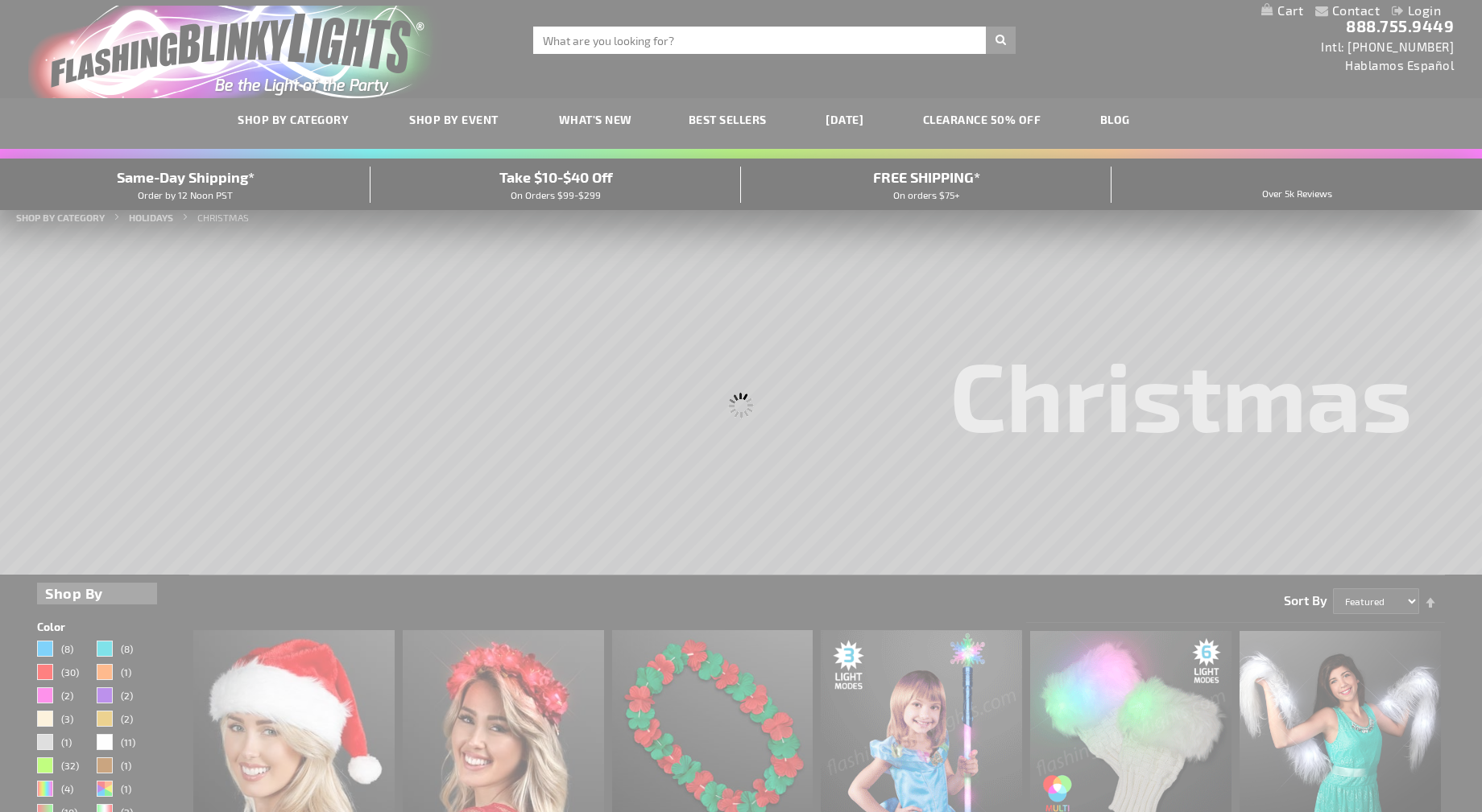
scroll to position [0, 0]
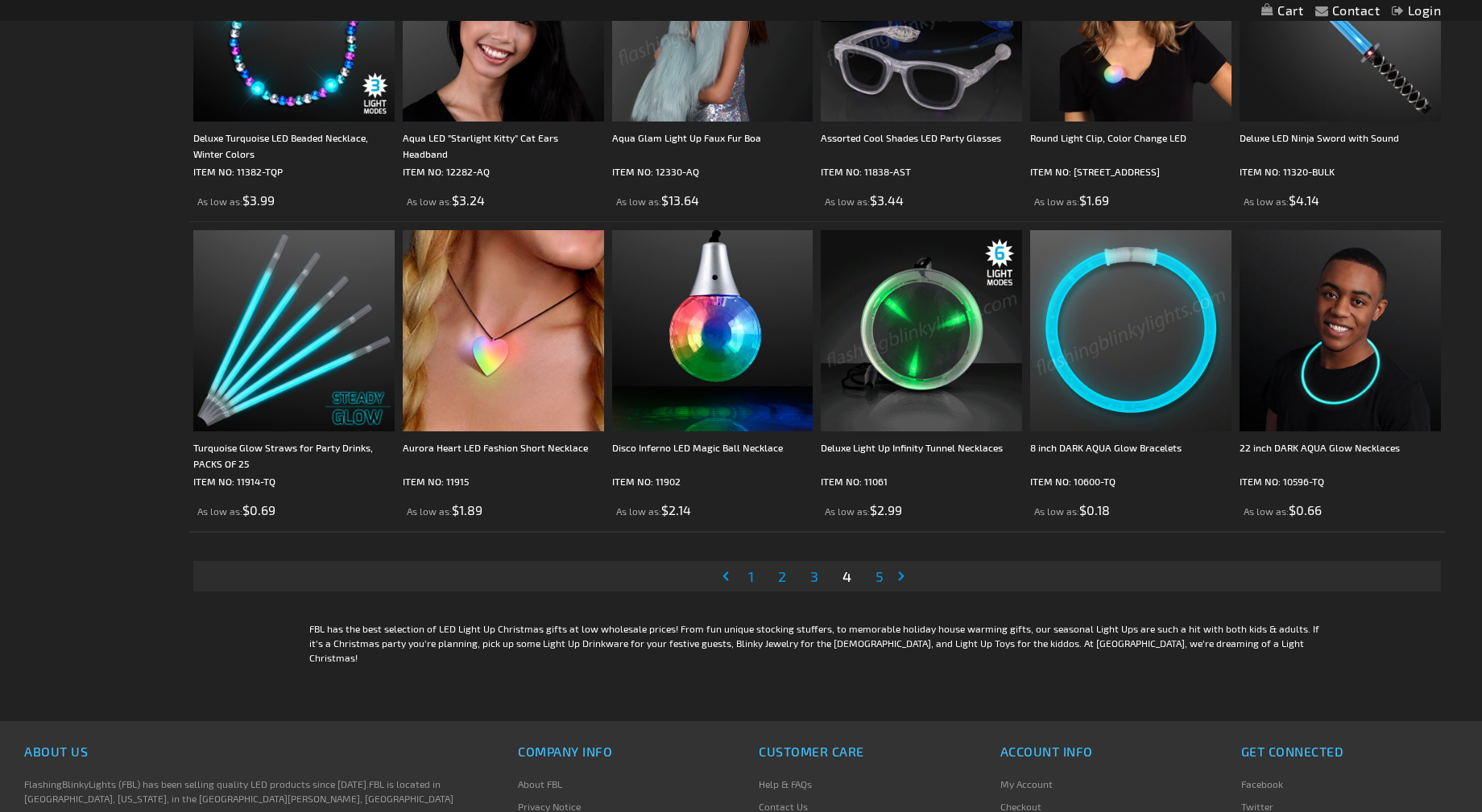
scroll to position [3221, 0]
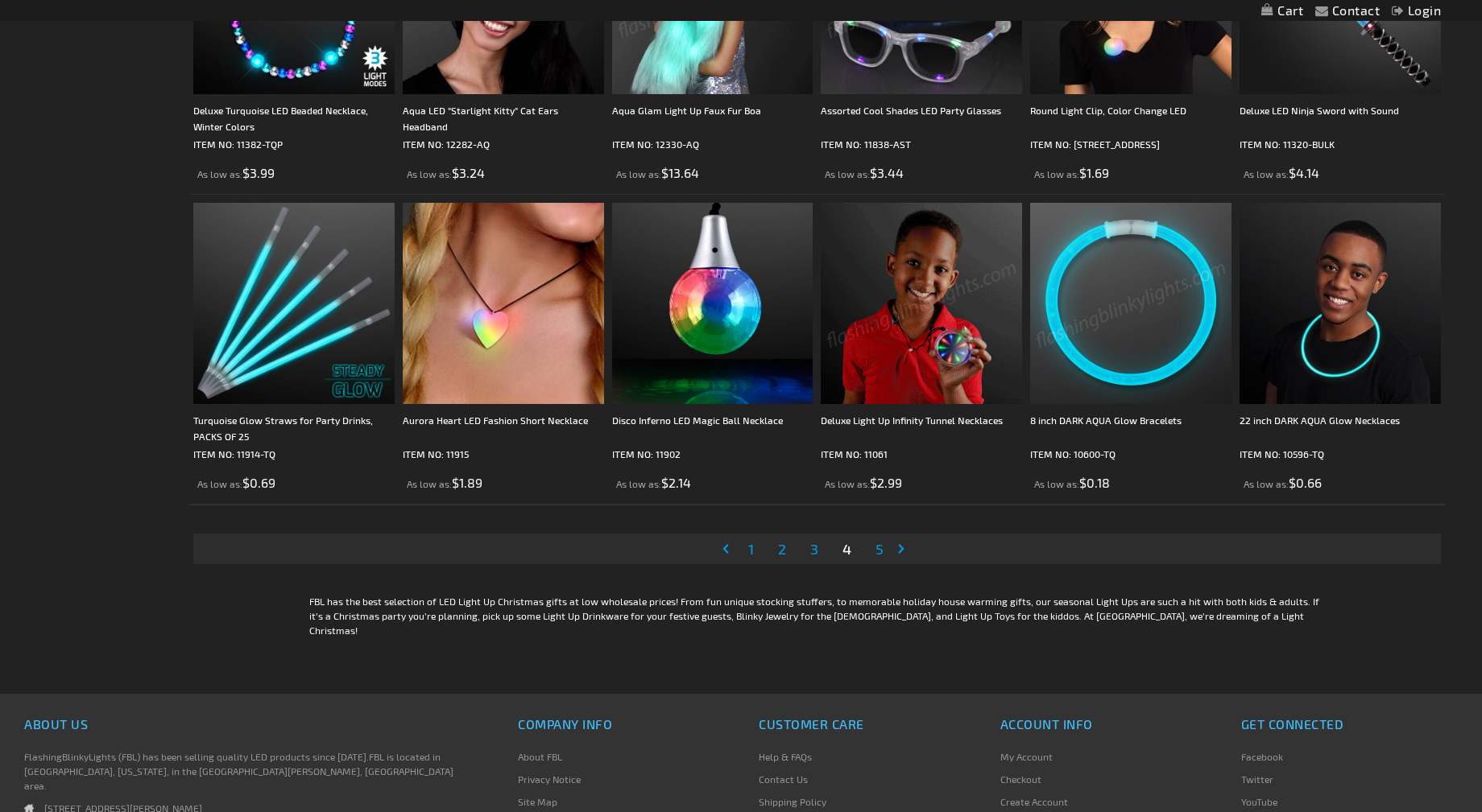
click at [879, 551] on span "5" at bounding box center [879, 549] width 8 height 17
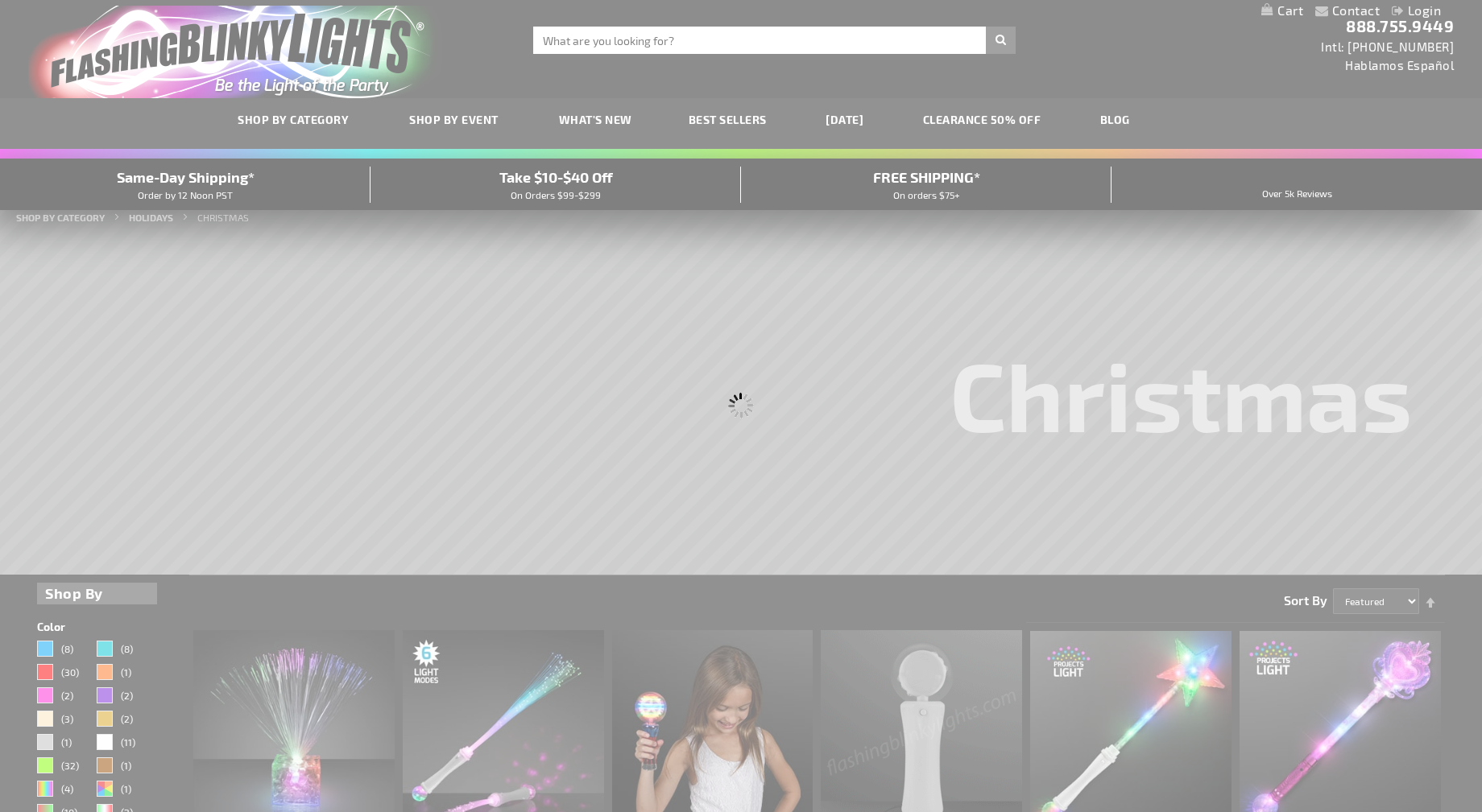
scroll to position [0, 0]
